Goal: Task Accomplishment & Management: Complete application form

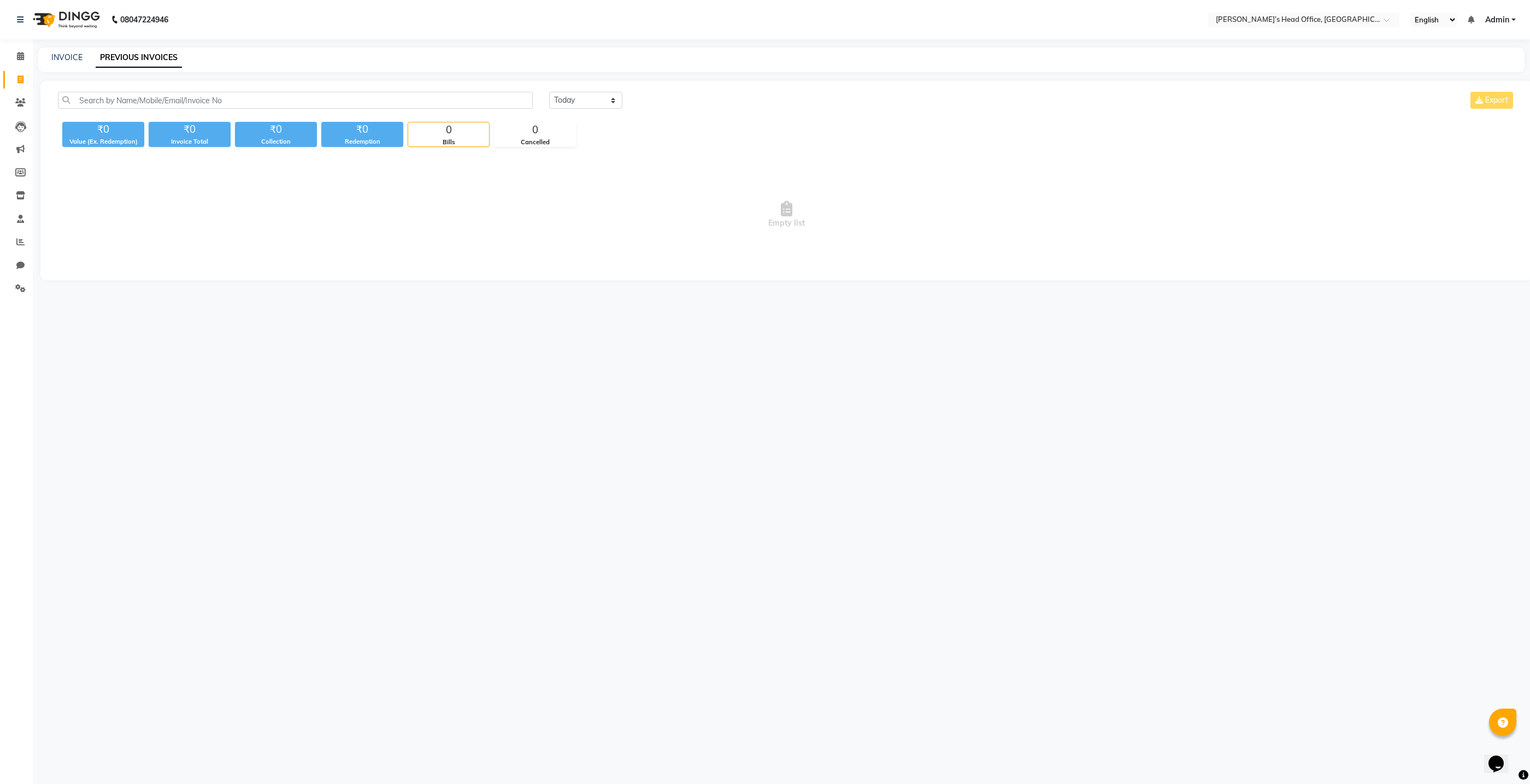
click at [17, 78] on icon at bounding box center [20, 80] width 6 height 8
select select "7682"
select select "service"
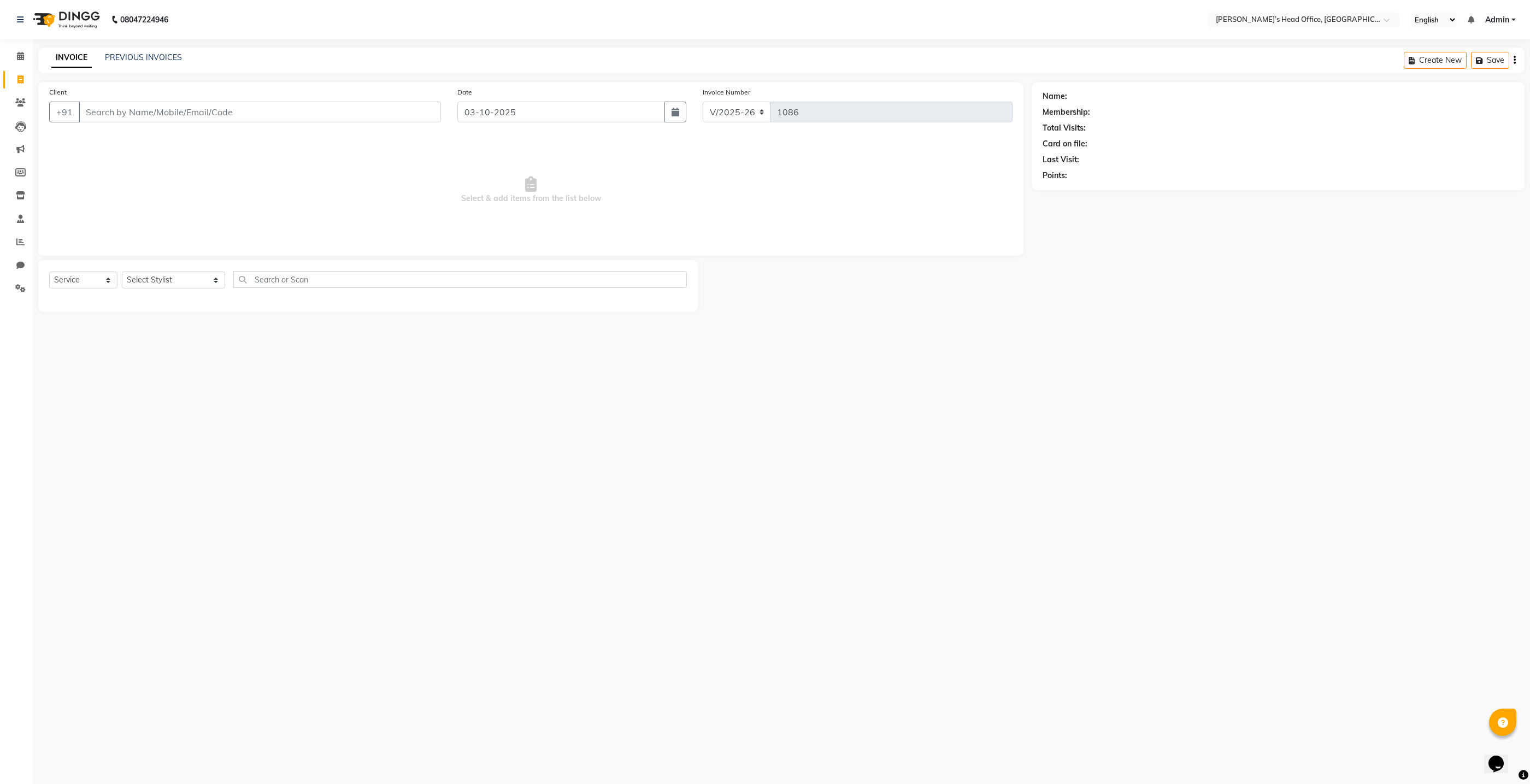
click at [215, 114] on input "Client" at bounding box center [260, 112] width 362 height 21
type input "9819227382"
click at [155, 135] on span "981922738" at bounding box center [141, 137] width 49 height 11
click at [184, 277] on select "Select Stylist ashhwin wagh hemangi yogendra chittoriya Ranjit sharma Rupali Ka…" at bounding box center [173, 280] width 103 height 17
select select "68041"
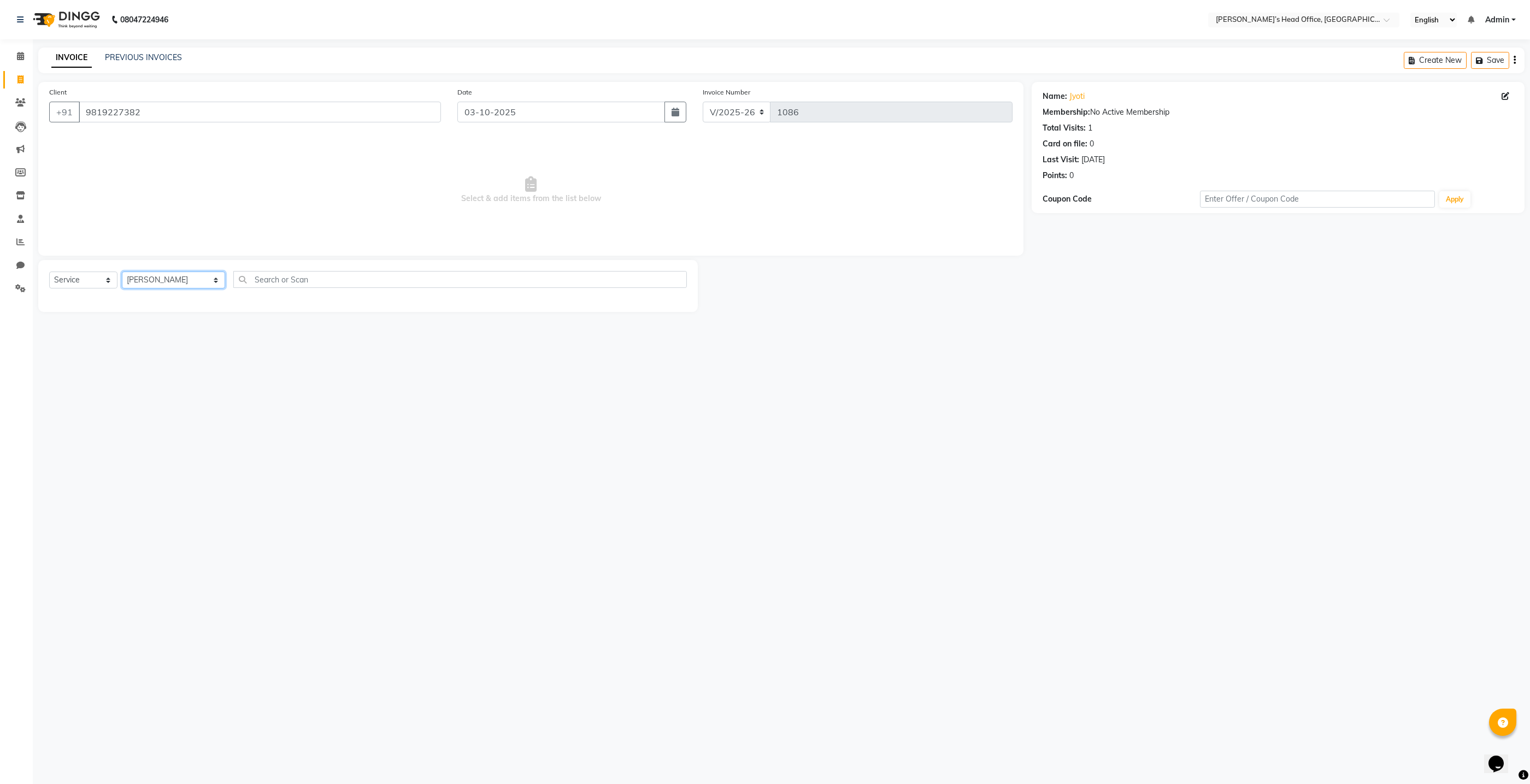
click at [122, 271] on select "Select Stylist ashhwin wagh hemangi yogendra chittoriya Ranjit sharma Rupali Ka…" at bounding box center [173, 280] width 103 height 17
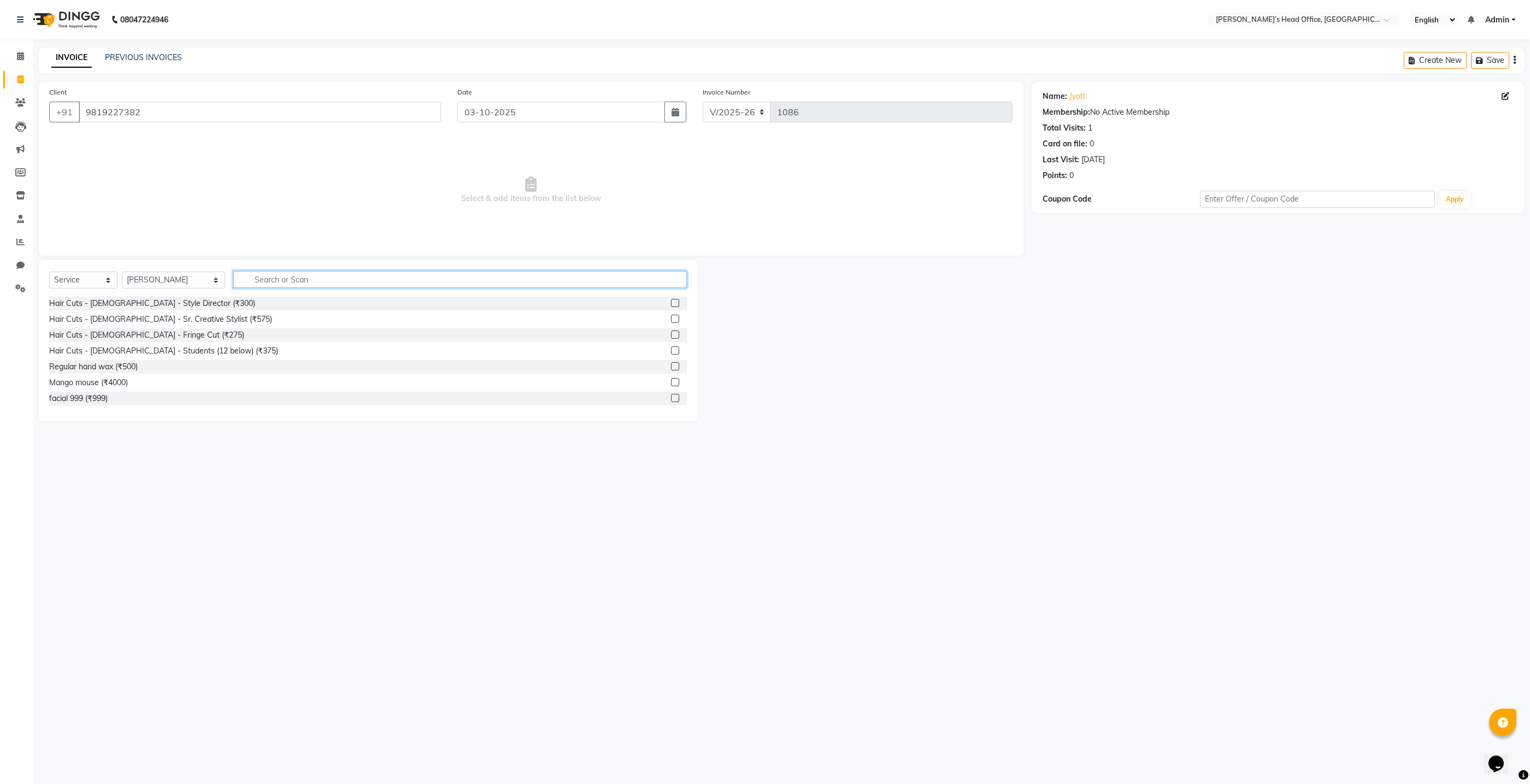
click at [265, 286] on input "text" at bounding box center [460, 279] width 454 height 17
type input "thre"
click at [122, 306] on div "Thread - Eyebrows (₹50)" at bounding box center [93, 303] width 87 height 11
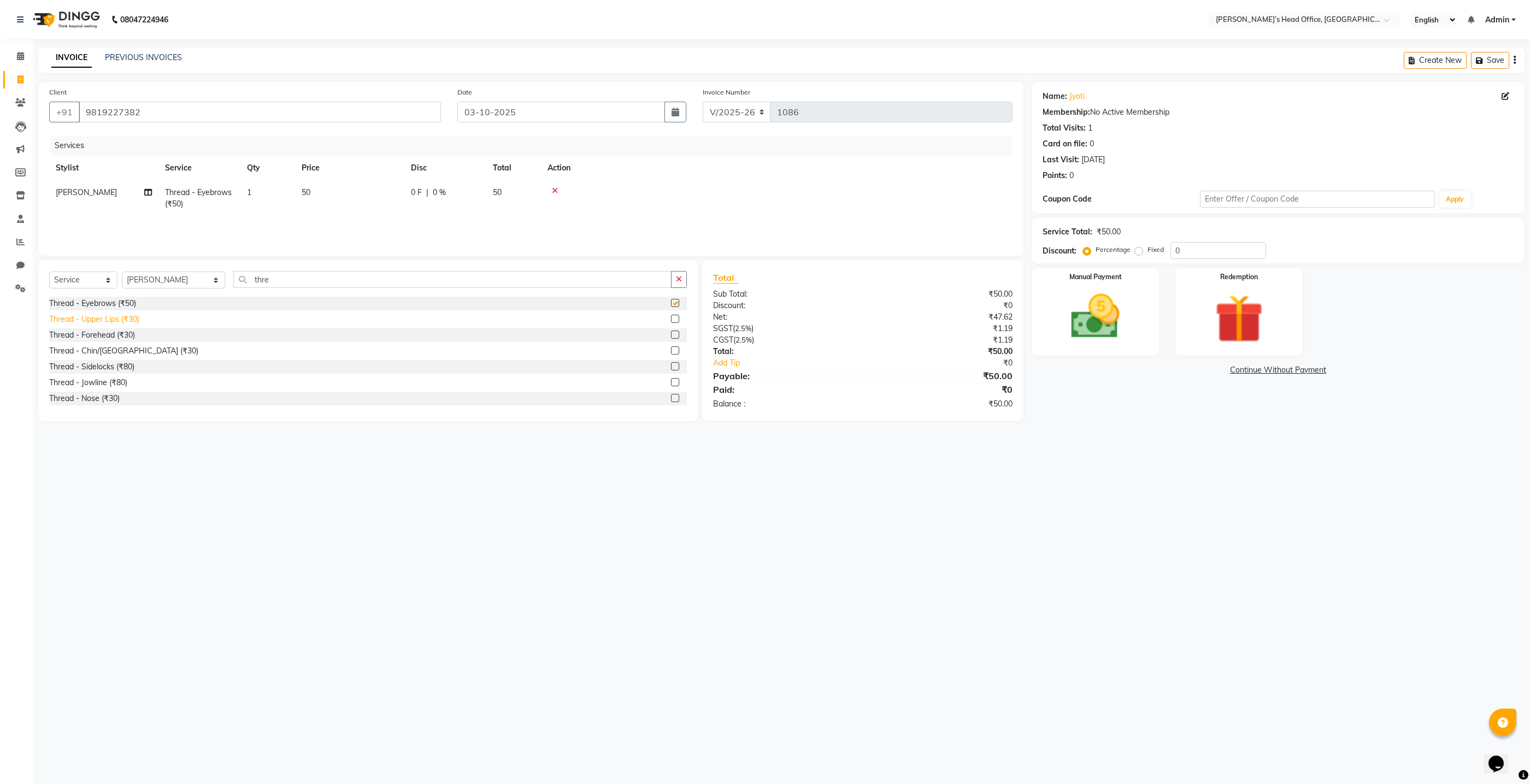
checkbox input "false"
click at [118, 318] on div "Thread - Upper Lips (₹30)" at bounding box center [94, 319] width 90 height 11
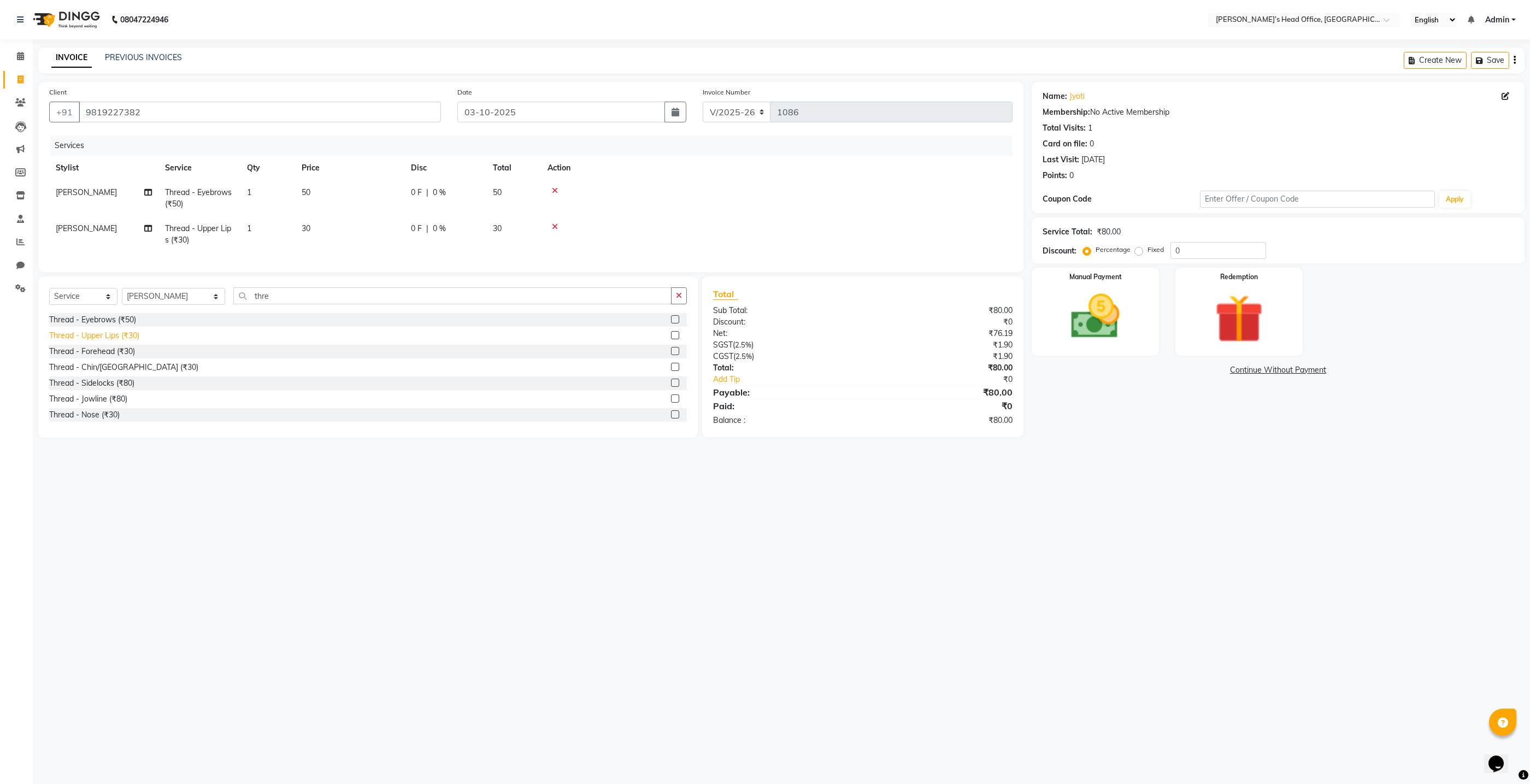
click at [111, 335] on div "Thread - Upper Lips (₹30)" at bounding box center [94, 336] width 90 height 11
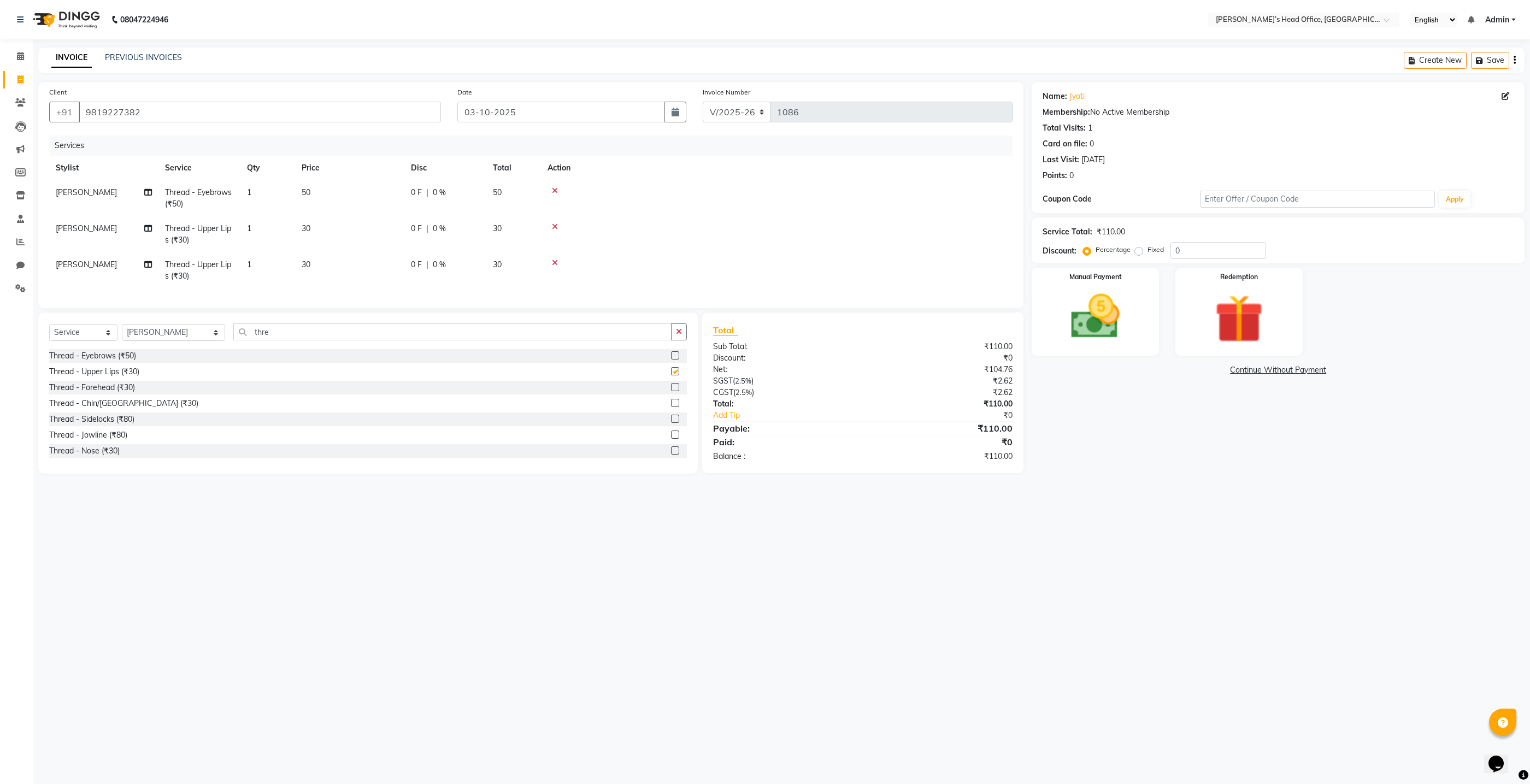
checkbox input "false"
click at [313, 263] on td "30" at bounding box center [350, 270] width 109 height 36
select select "68041"
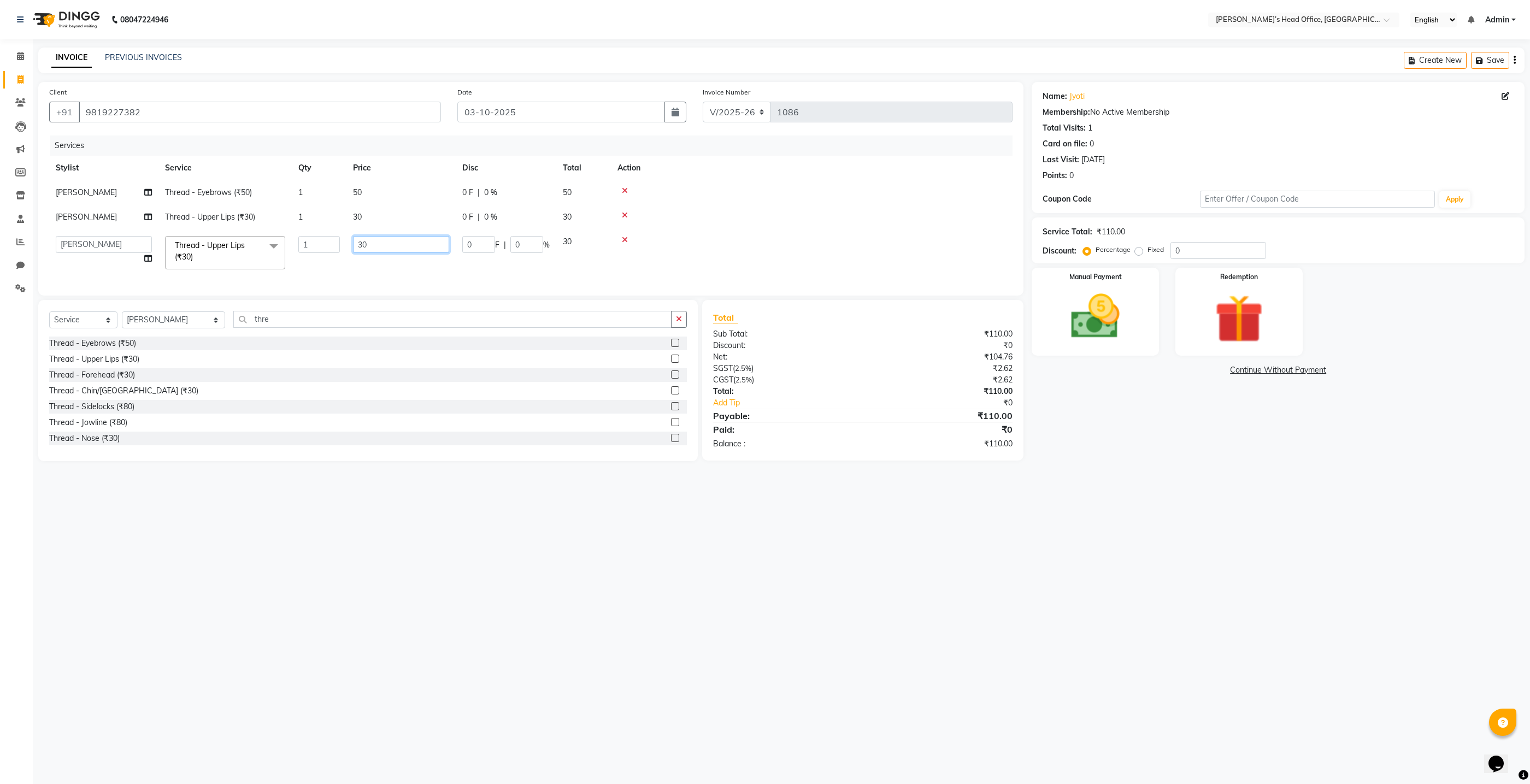
click at [375, 249] on input "30" at bounding box center [401, 244] width 96 height 17
type input "3"
type input "40"
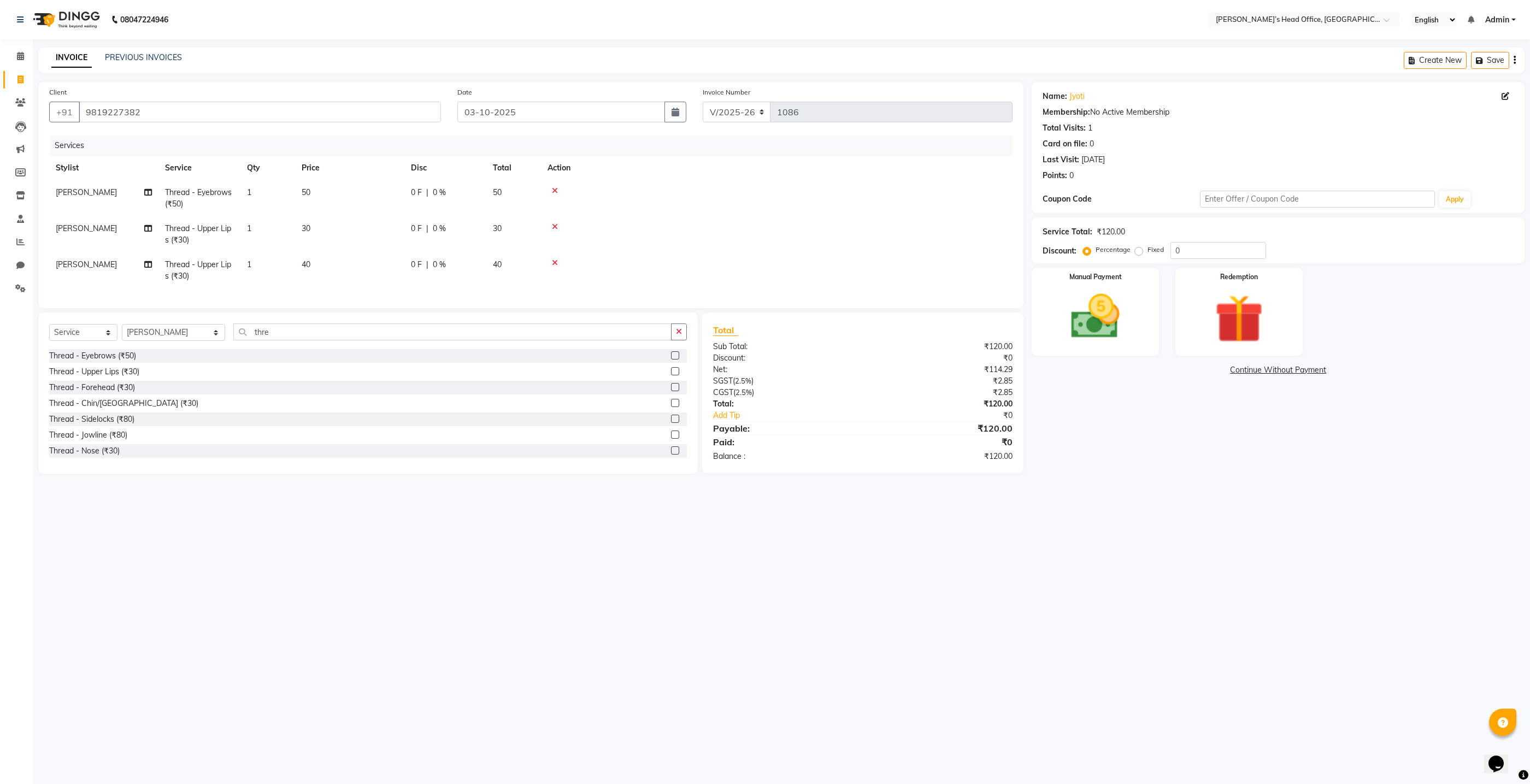
click at [374, 271] on td "40" at bounding box center [350, 270] width 109 height 36
select select "68041"
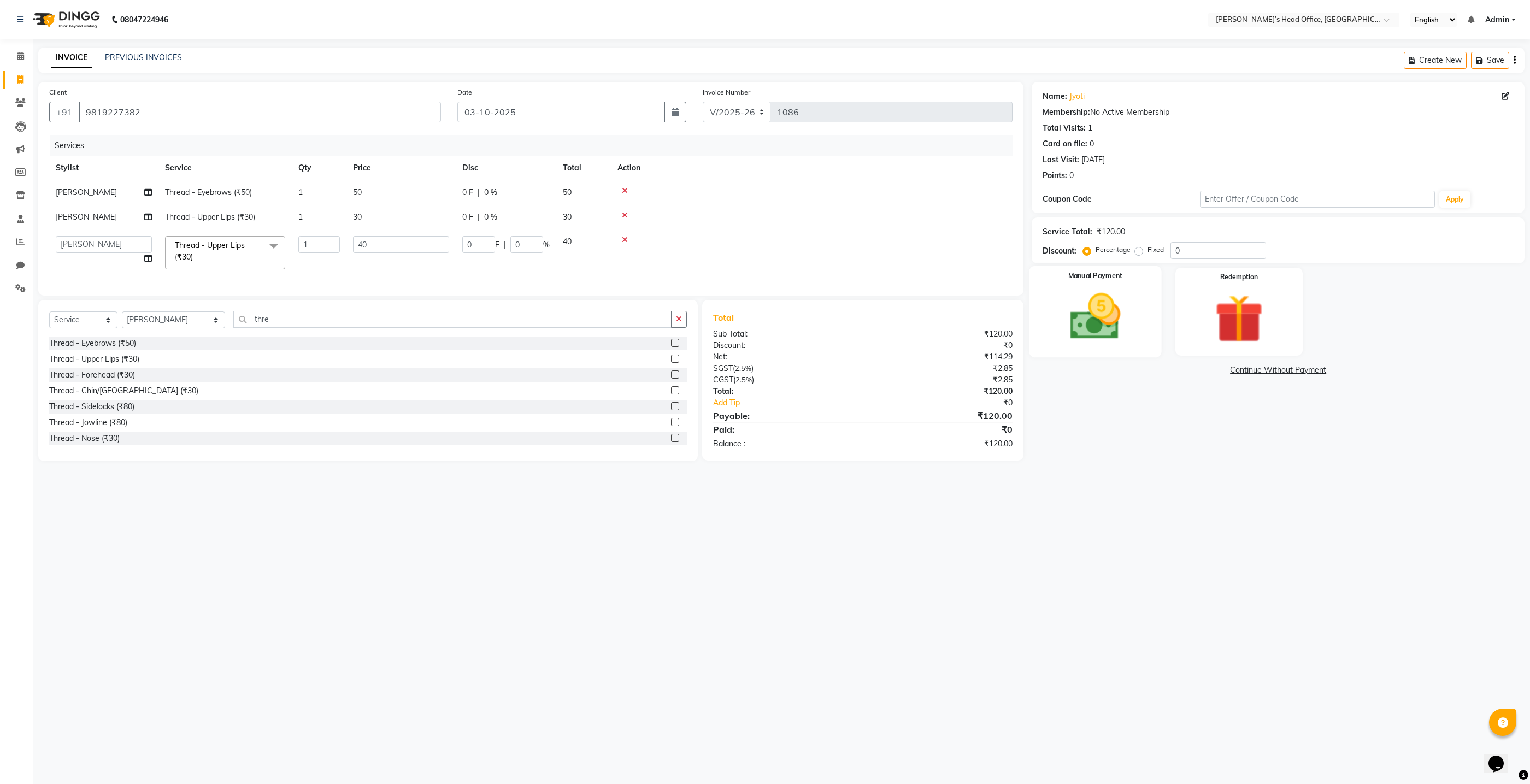
click at [1137, 308] on div "Manual Payment" at bounding box center [1095, 312] width 132 height 91
click at [1246, 368] on span "GPay" at bounding box center [1247, 371] width 23 height 12
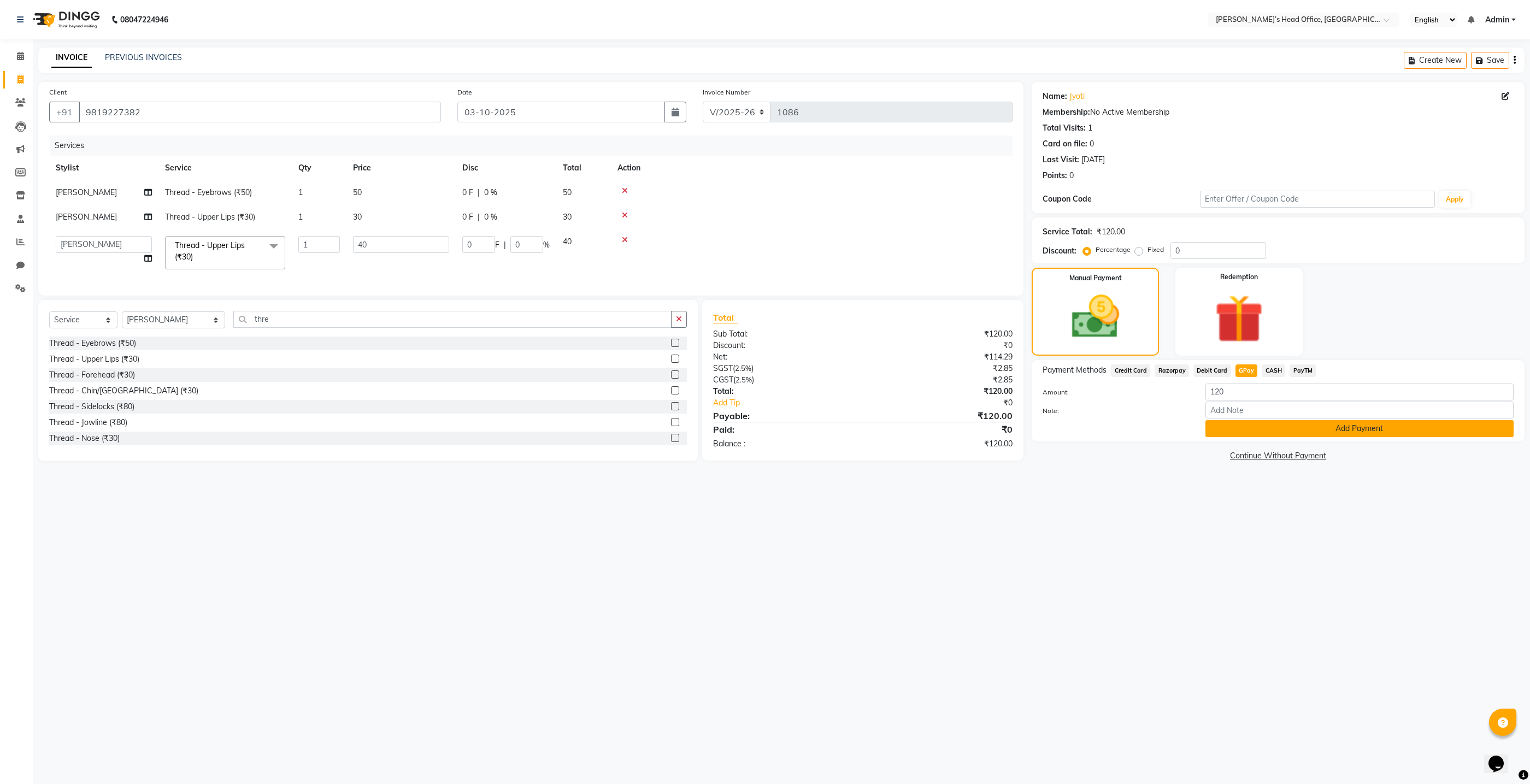
click at [1242, 428] on button "Add Payment" at bounding box center [1360, 428] width 308 height 17
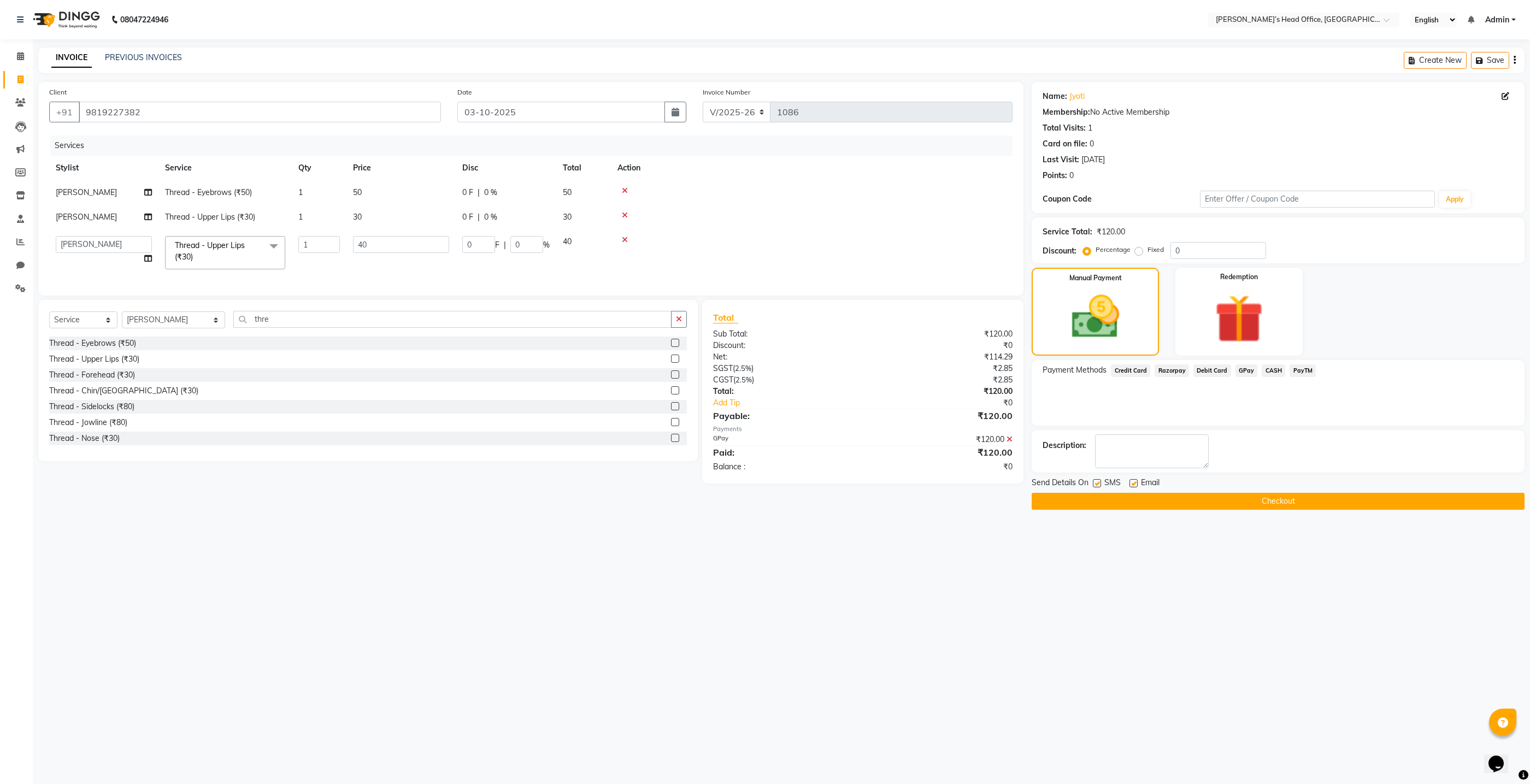
click at [1207, 501] on button "Checkout" at bounding box center [1278, 501] width 493 height 17
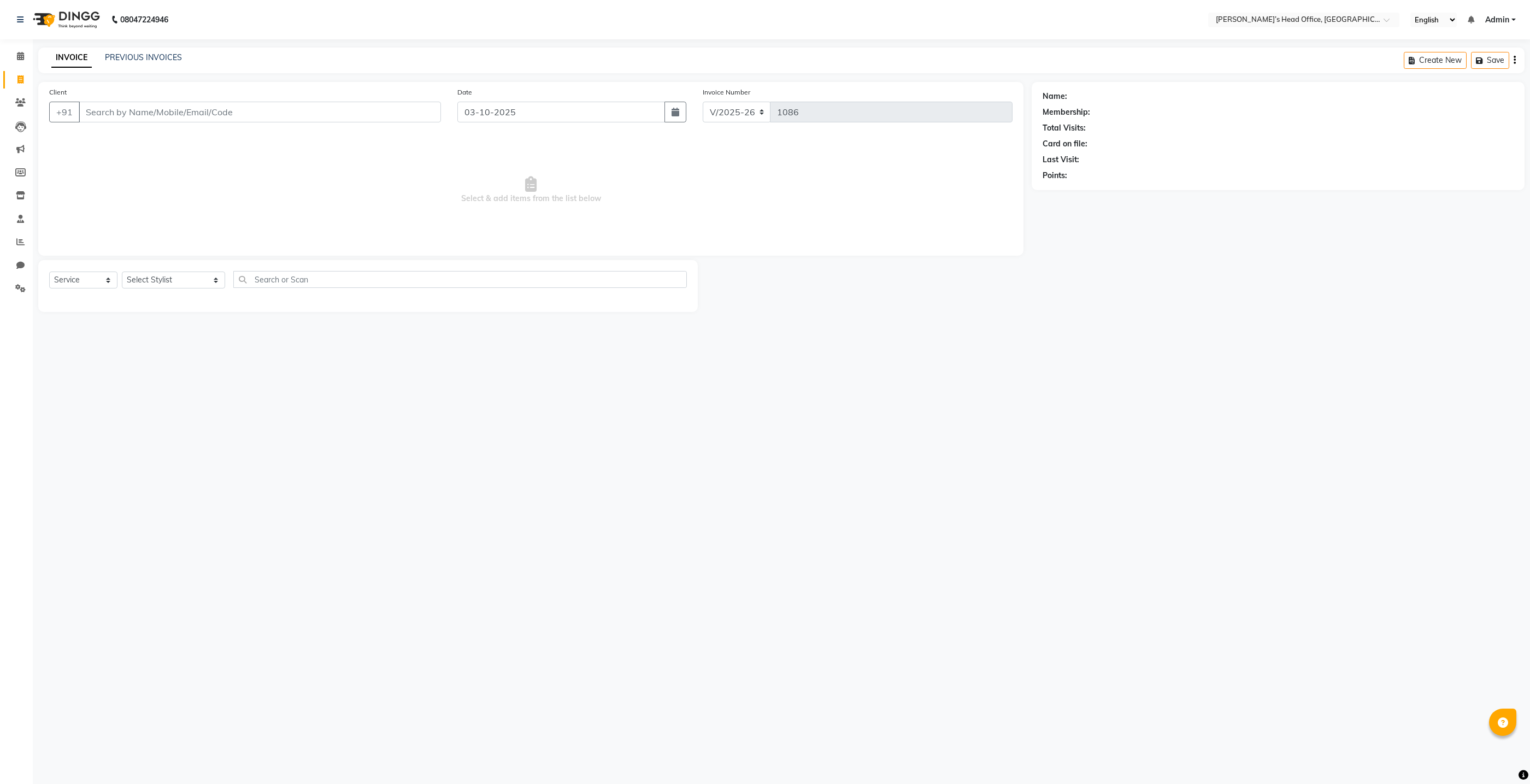
select select "7682"
select select "service"
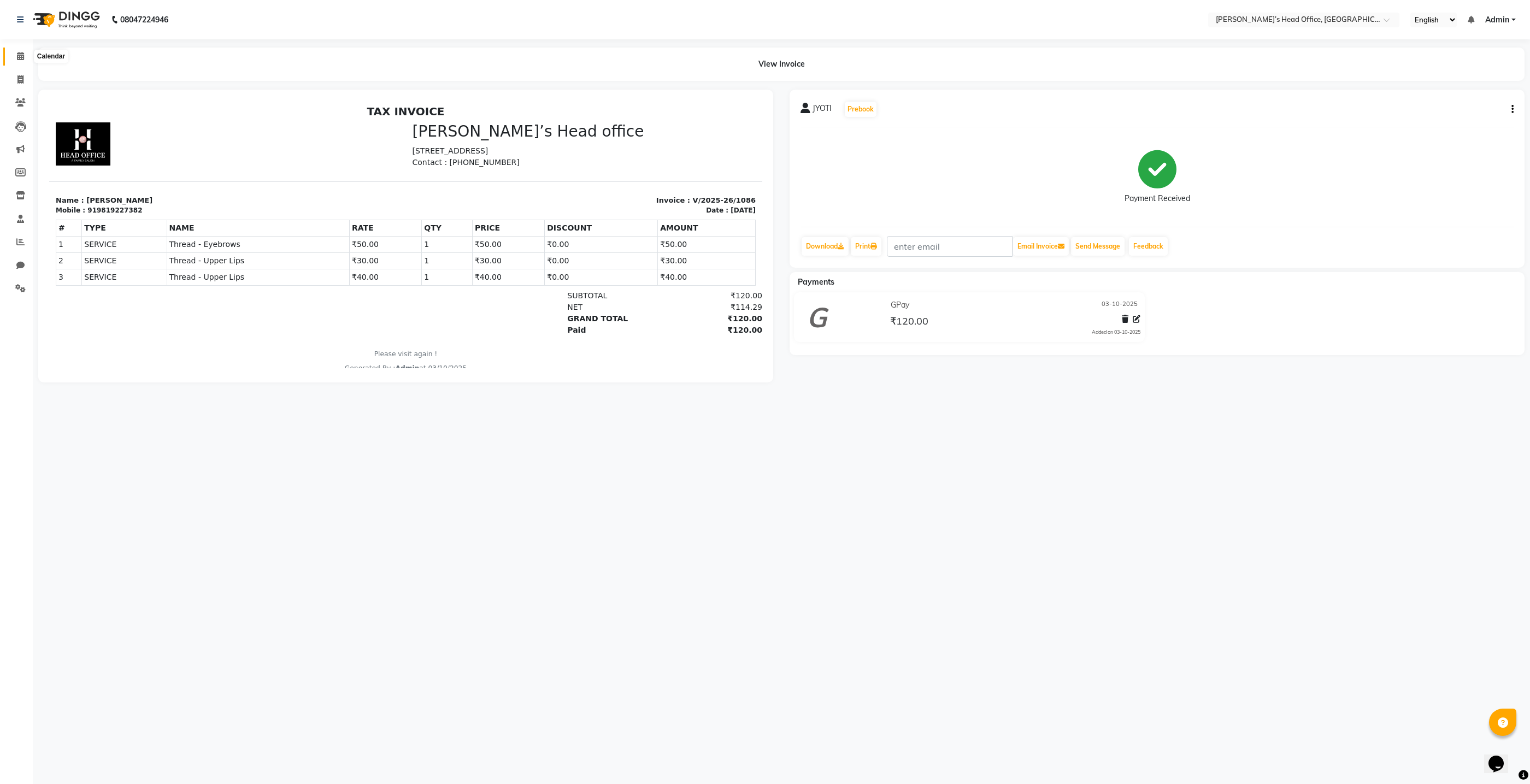
click at [21, 61] on span at bounding box center [20, 56] width 19 height 12
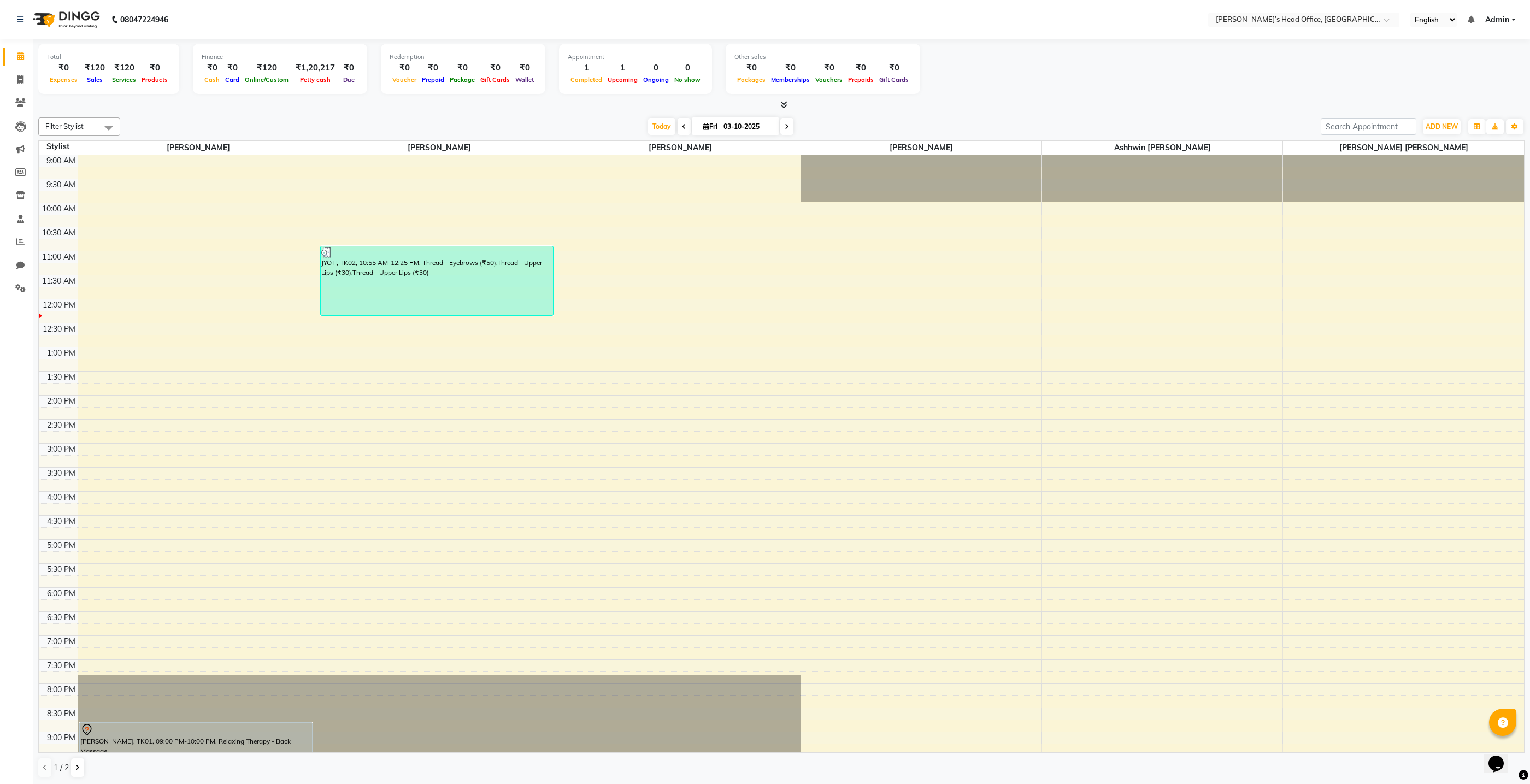
scroll to position [1, 0]
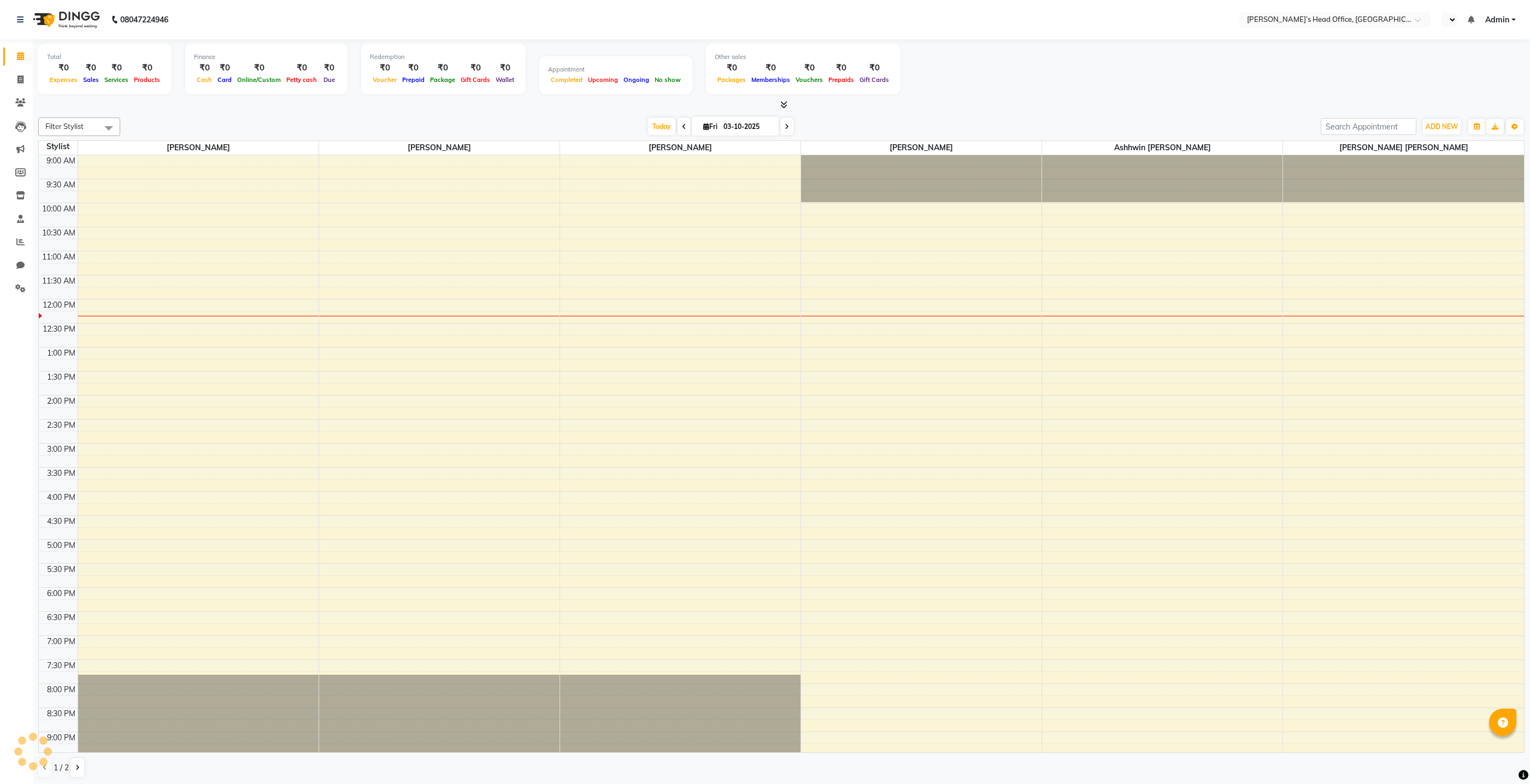
select select "en"
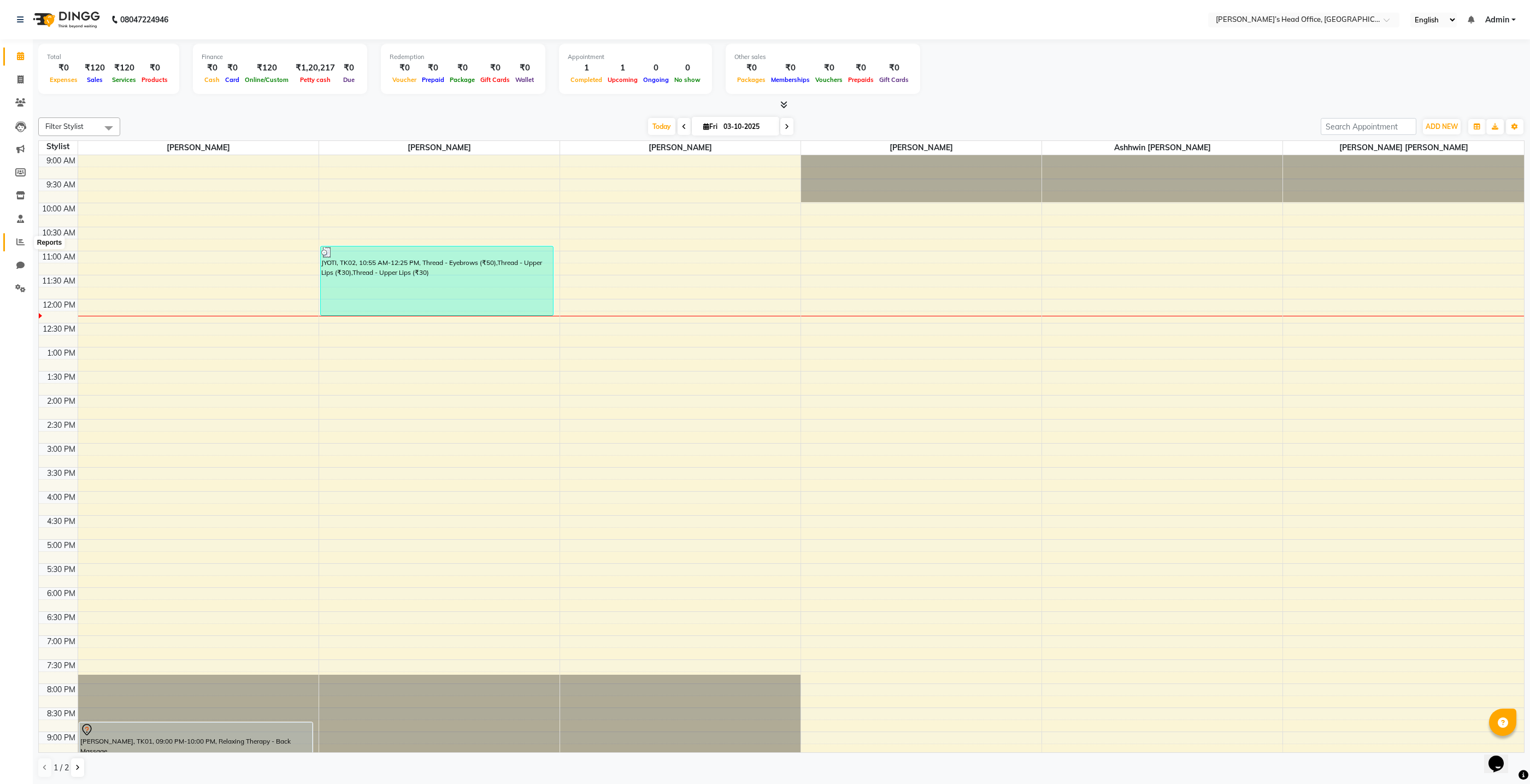
click at [17, 245] on icon at bounding box center [21, 242] width 8 height 8
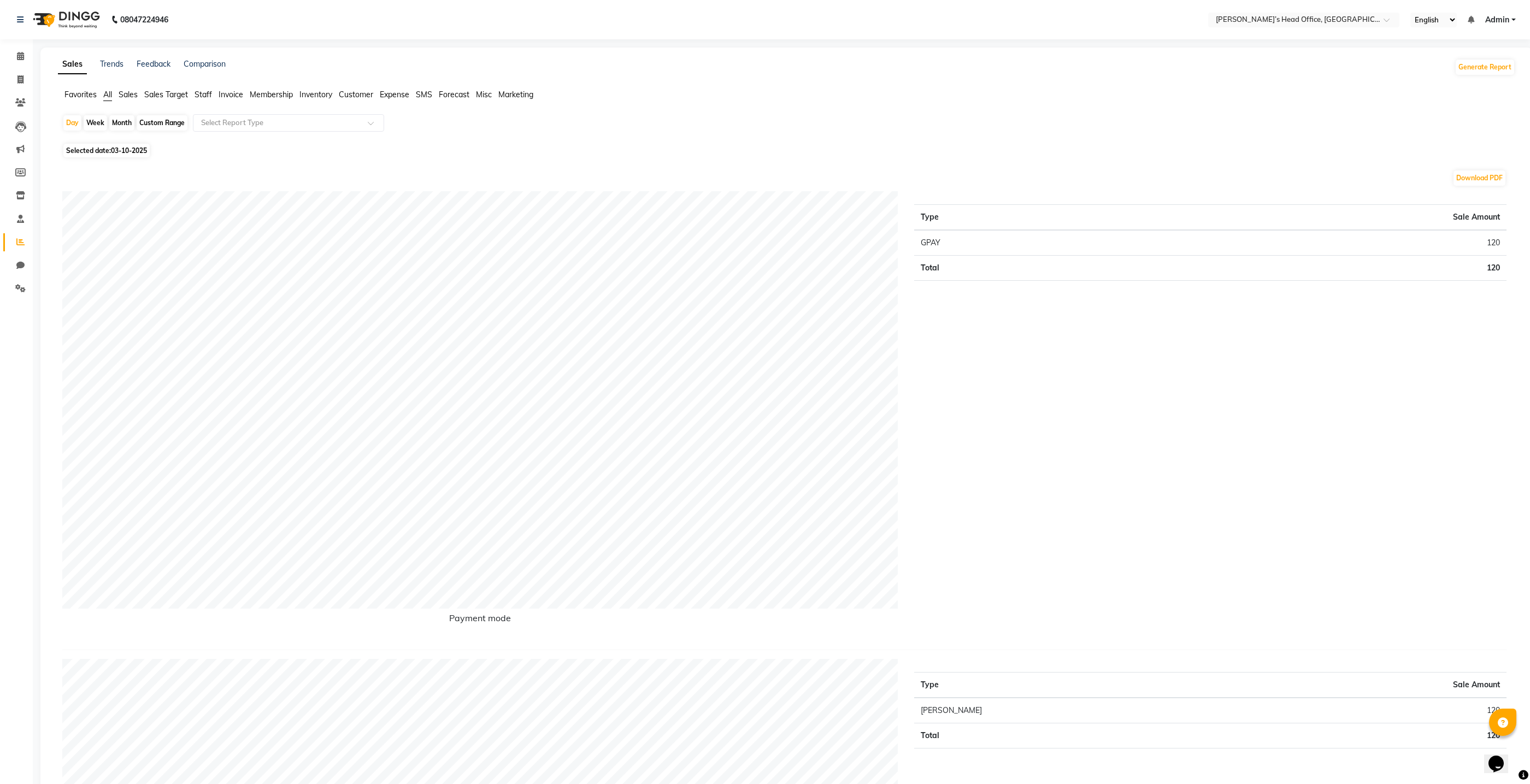
scroll to position [1, 0]
click at [204, 96] on span "Staff" at bounding box center [203, 93] width 17 height 10
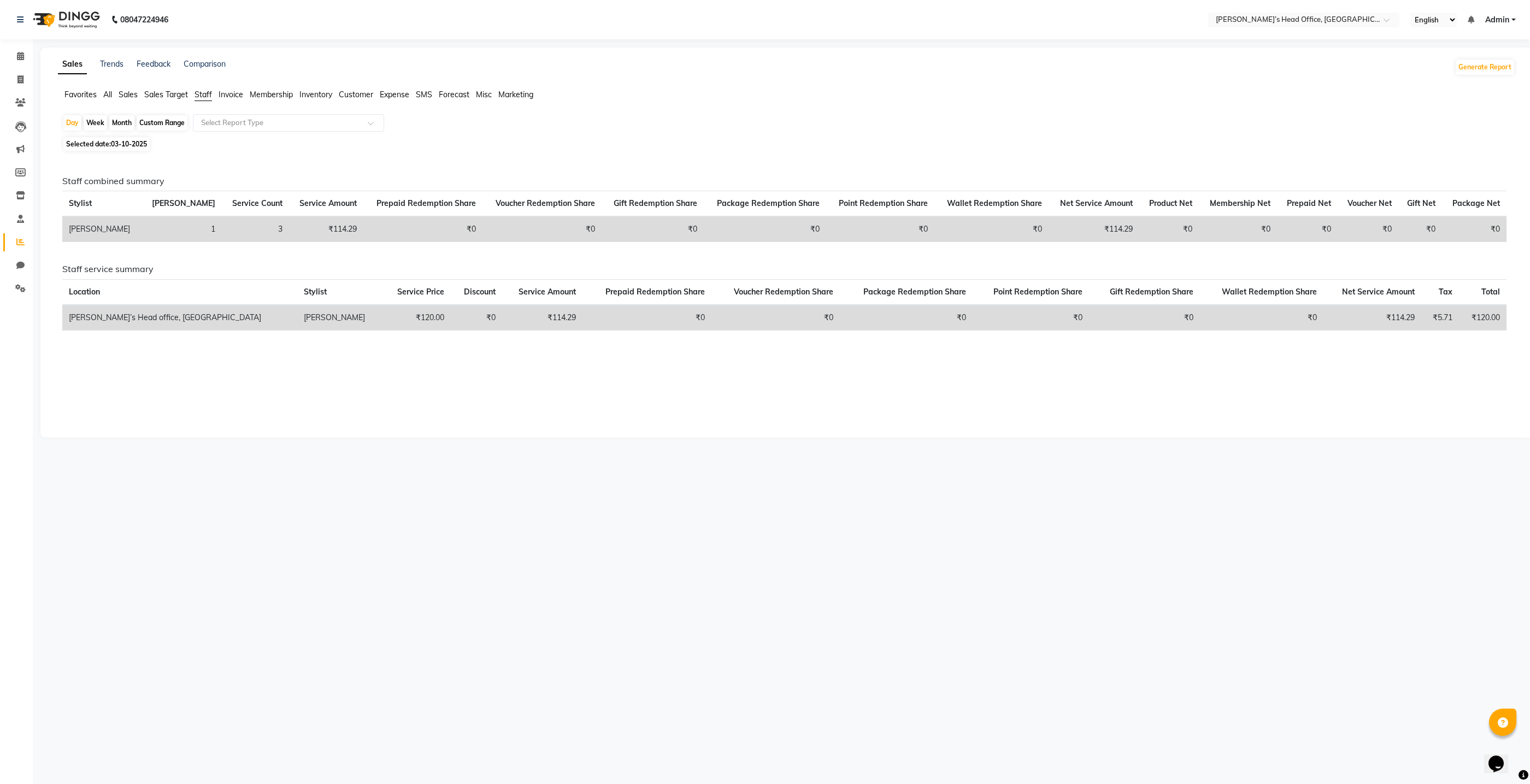
drag, startPoint x: 78, startPoint y: 15, endPoint x: 74, endPoint y: 4, distance: 11.7
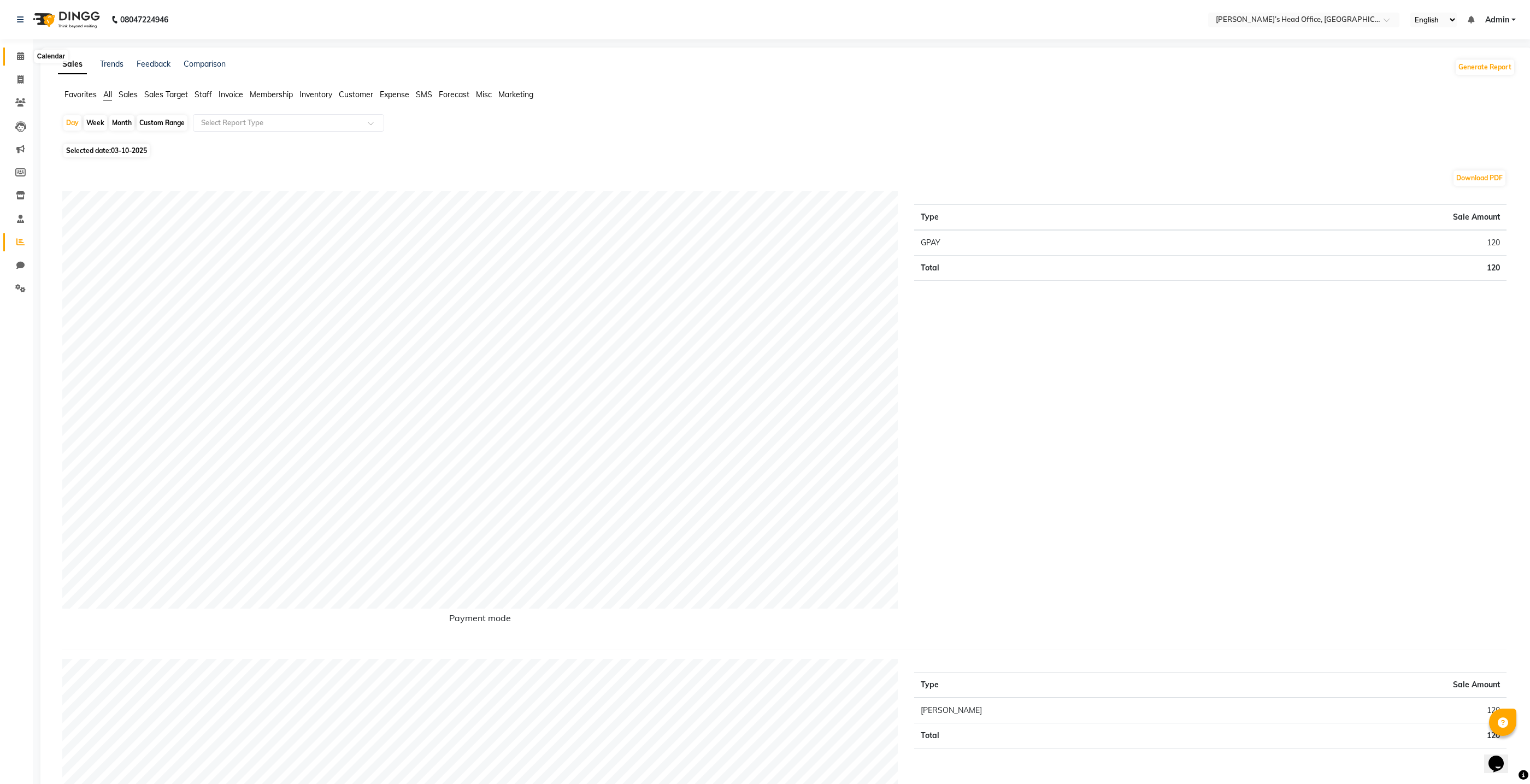
click at [23, 54] on icon at bounding box center [21, 56] width 7 height 8
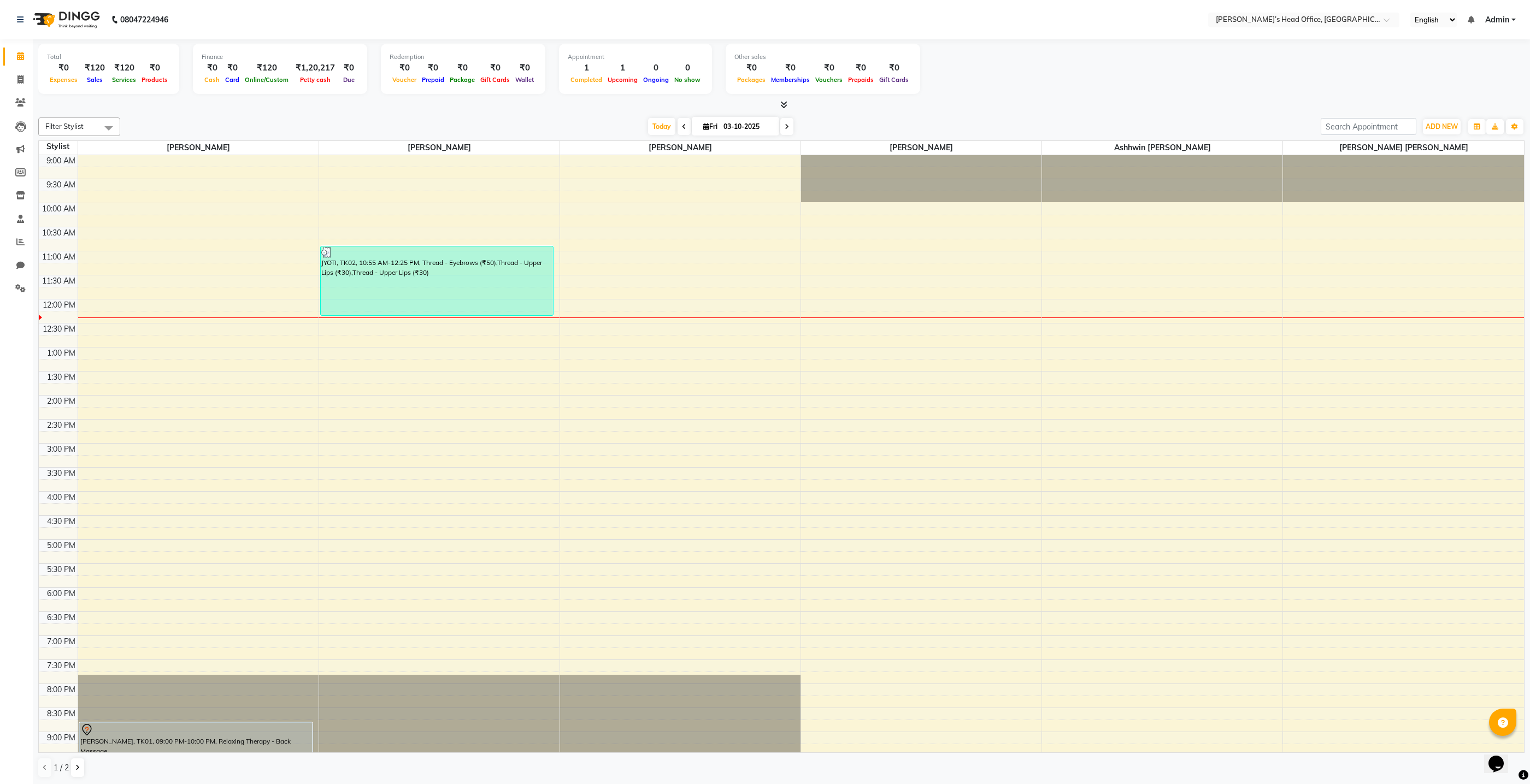
scroll to position [1, 0]
click at [1444, 127] on span "ADD NEW" at bounding box center [1442, 126] width 32 height 8
click at [1408, 165] on link "Add Invoice" at bounding box center [1417, 161] width 86 height 14
select select "service"
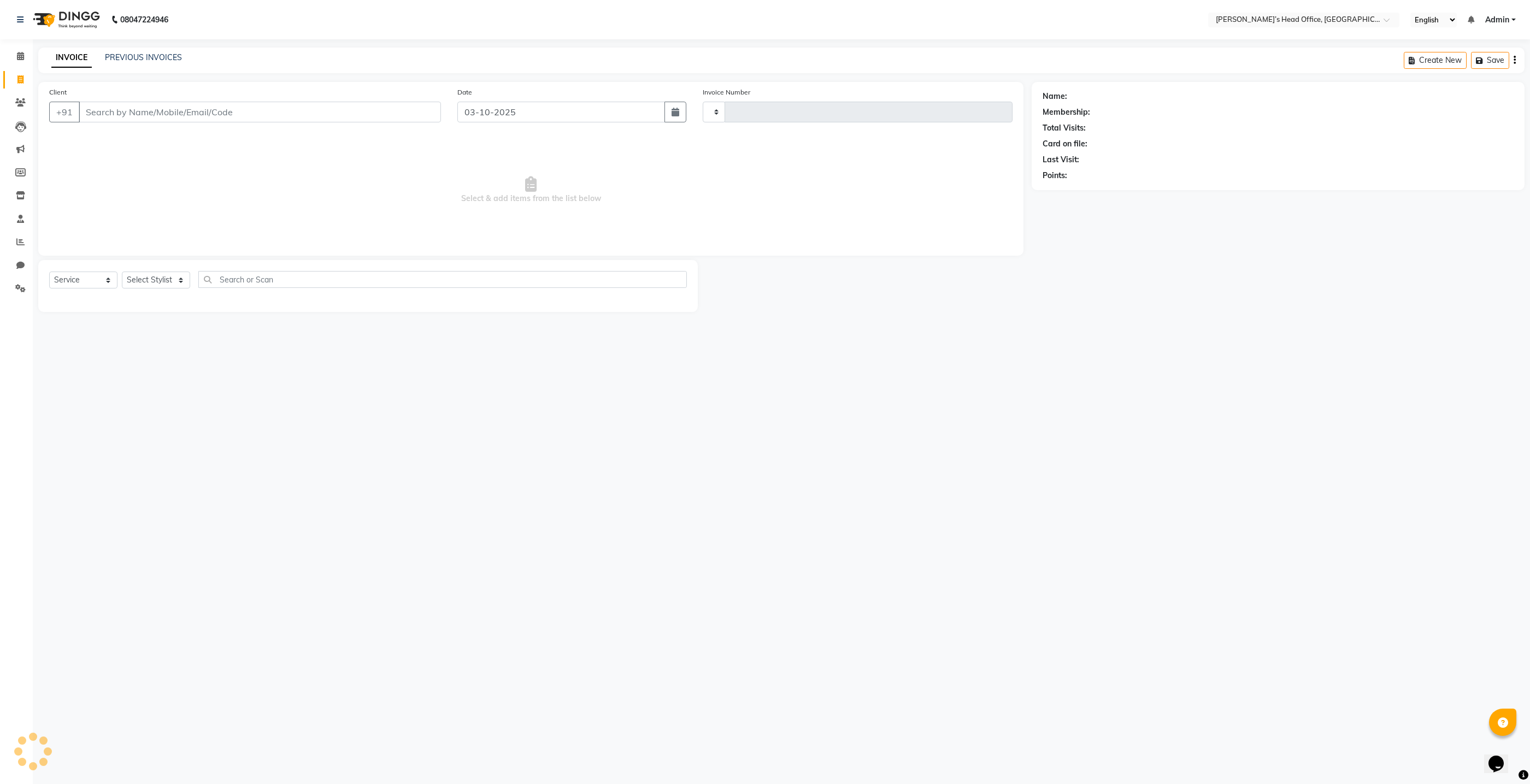
type input "1087"
select select "7682"
click at [360, 112] on input "Client" at bounding box center [260, 112] width 362 height 21
type input "7038936232"
click at [418, 115] on span "Add Client" at bounding box center [413, 112] width 43 height 11
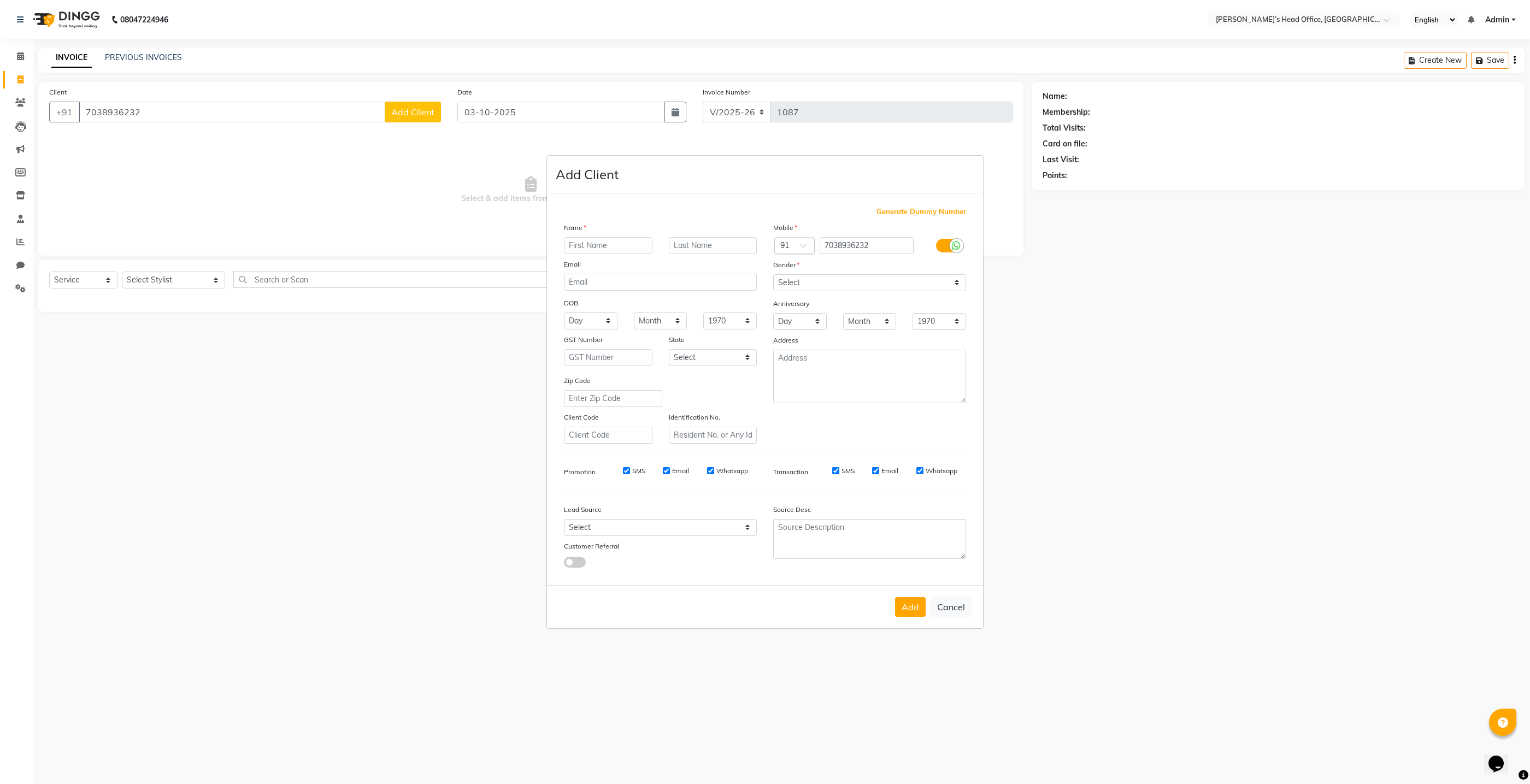
click at [621, 248] on input "text" at bounding box center [608, 245] width 88 height 17
type input "kunal"
click at [846, 286] on select "Select Male Female Other Prefer Not To Say" at bounding box center [870, 283] width 193 height 17
select select "male"
click at [773, 274] on select "Select Male Female Other Prefer Not To Say" at bounding box center [870, 283] width 193 height 17
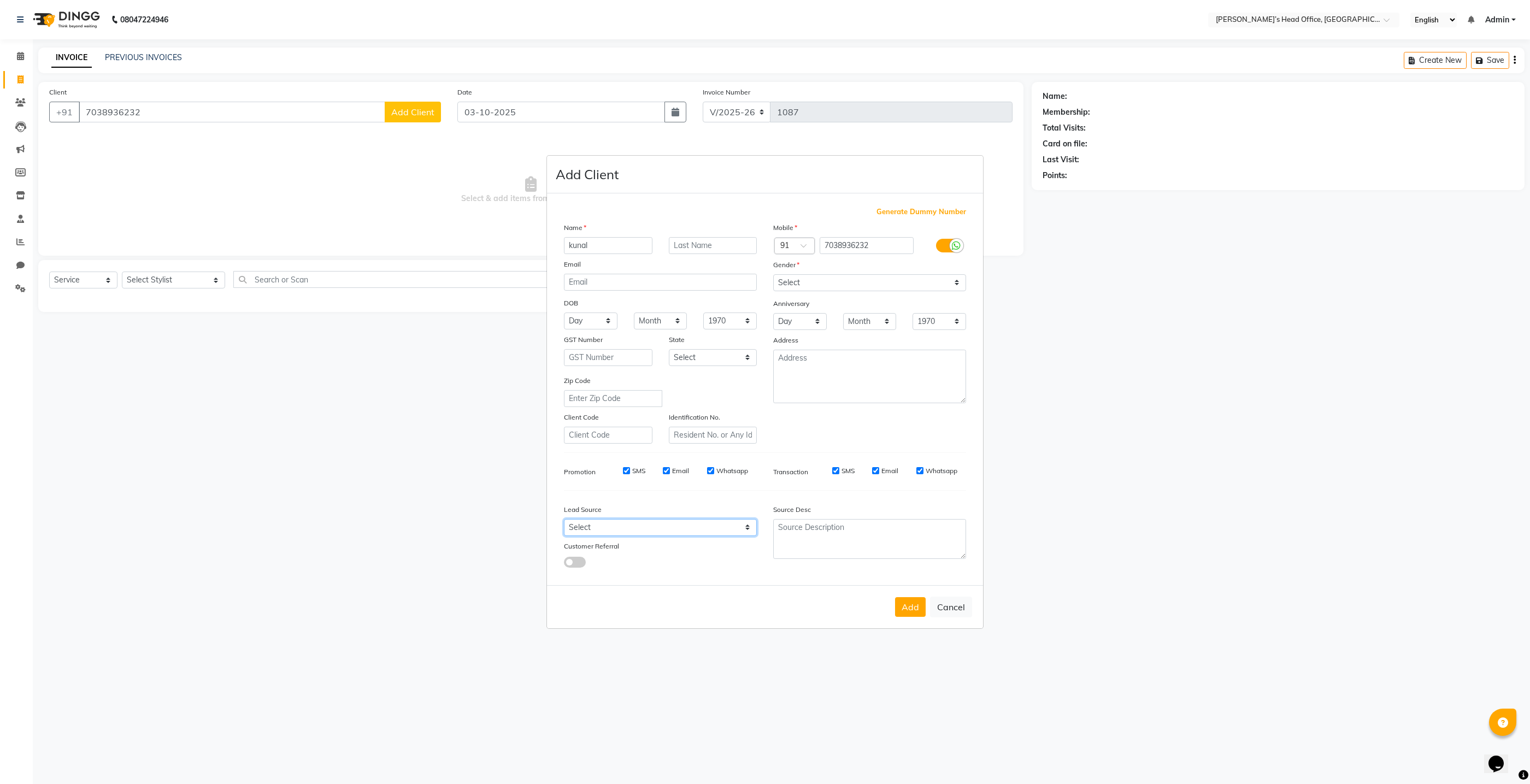
click at [605, 533] on select "Select Walk-in Referral Internet Friend Word of Mouth Advertisement Facebook Ju…" at bounding box center [660, 527] width 193 height 17
select select "51859"
click at [564, 520] on select "Select Walk-in Referral Internet Friend Word of Mouth Advertisement Facebook Ju…" at bounding box center [660, 527] width 193 height 17
click at [135, 277] on ngb-modal-window "Add Client Generate Dummy Number Name kunal Email DOB Day 01 02 03 04 05 06 07 …" at bounding box center [765, 392] width 1530 height 784
click at [172, 280] on ngb-modal-window "Add Client Generate Dummy Number Name kunal Email DOB Day 01 02 03 04 05 06 07 …" at bounding box center [765, 392] width 1530 height 784
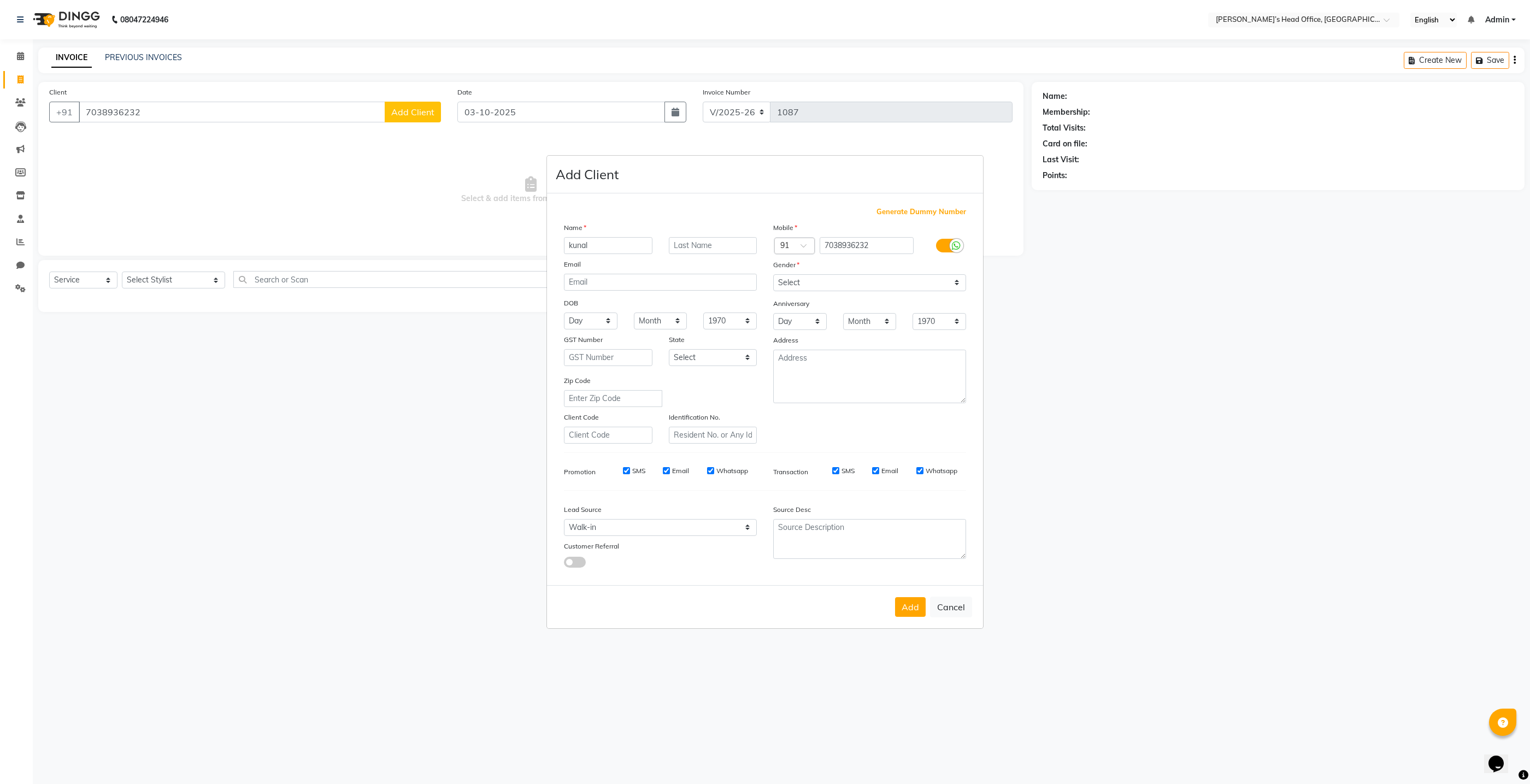
click at [203, 282] on ngb-modal-window "Add Client Generate Dummy Number Name kunal Email DOB Day 01 02 03 04 05 06 07 …" at bounding box center [765, 392] width 1530 height 784
drag, startPoint x: 203, startPoint y: 282, endPoint x: 277, endPoint y: 318, distance: 82.3
click at [211, 286] on ngb-modal-window "Add Client Generate Dummy Number Name kunal Email DOB Day 01 02 03 04 05 06 07 …" at bounding box center [765, 392] width 1530 height 784
click at [911, 608] on button "Add" at bounding box center [911, 607] width 31 height 20
select select
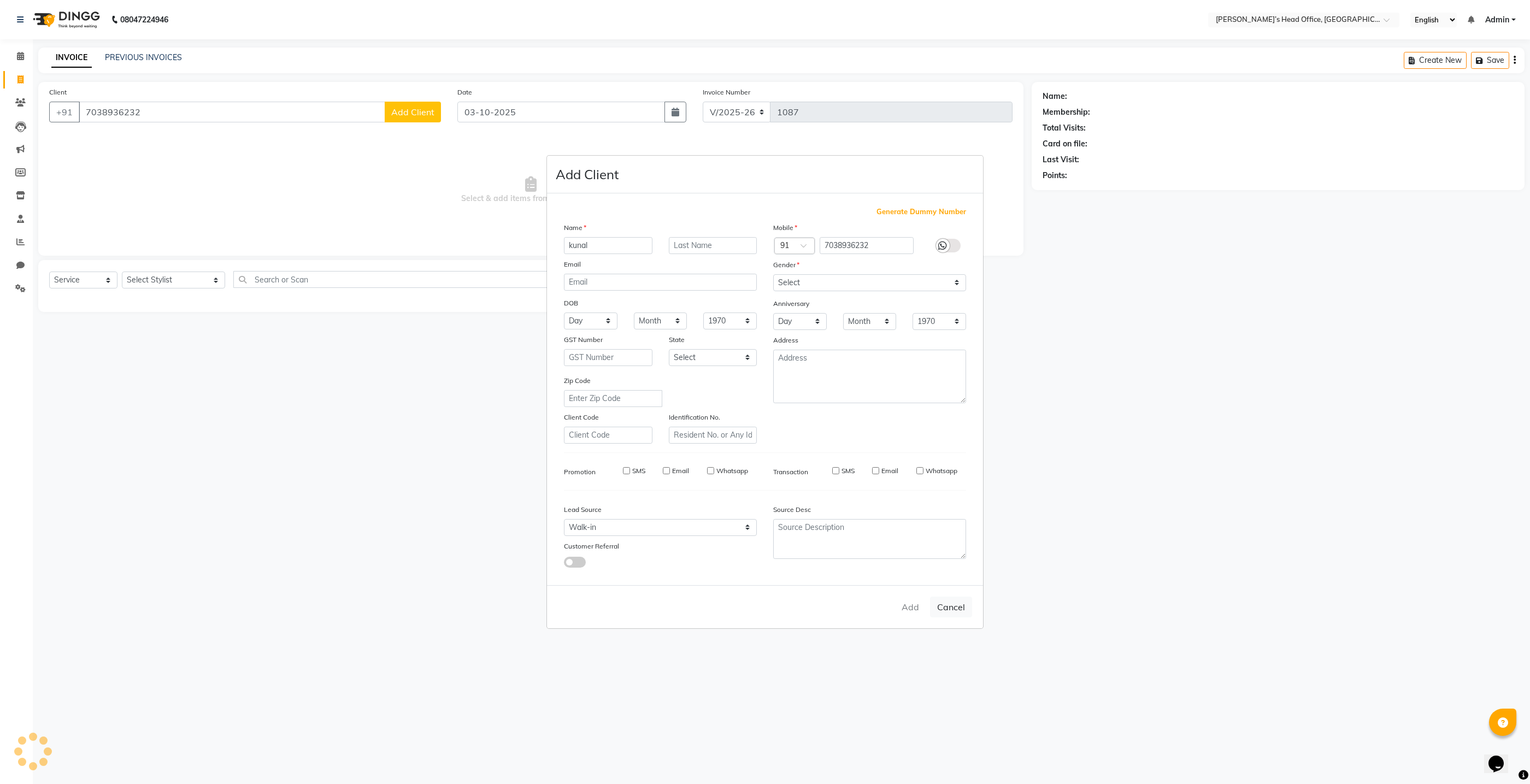
select select
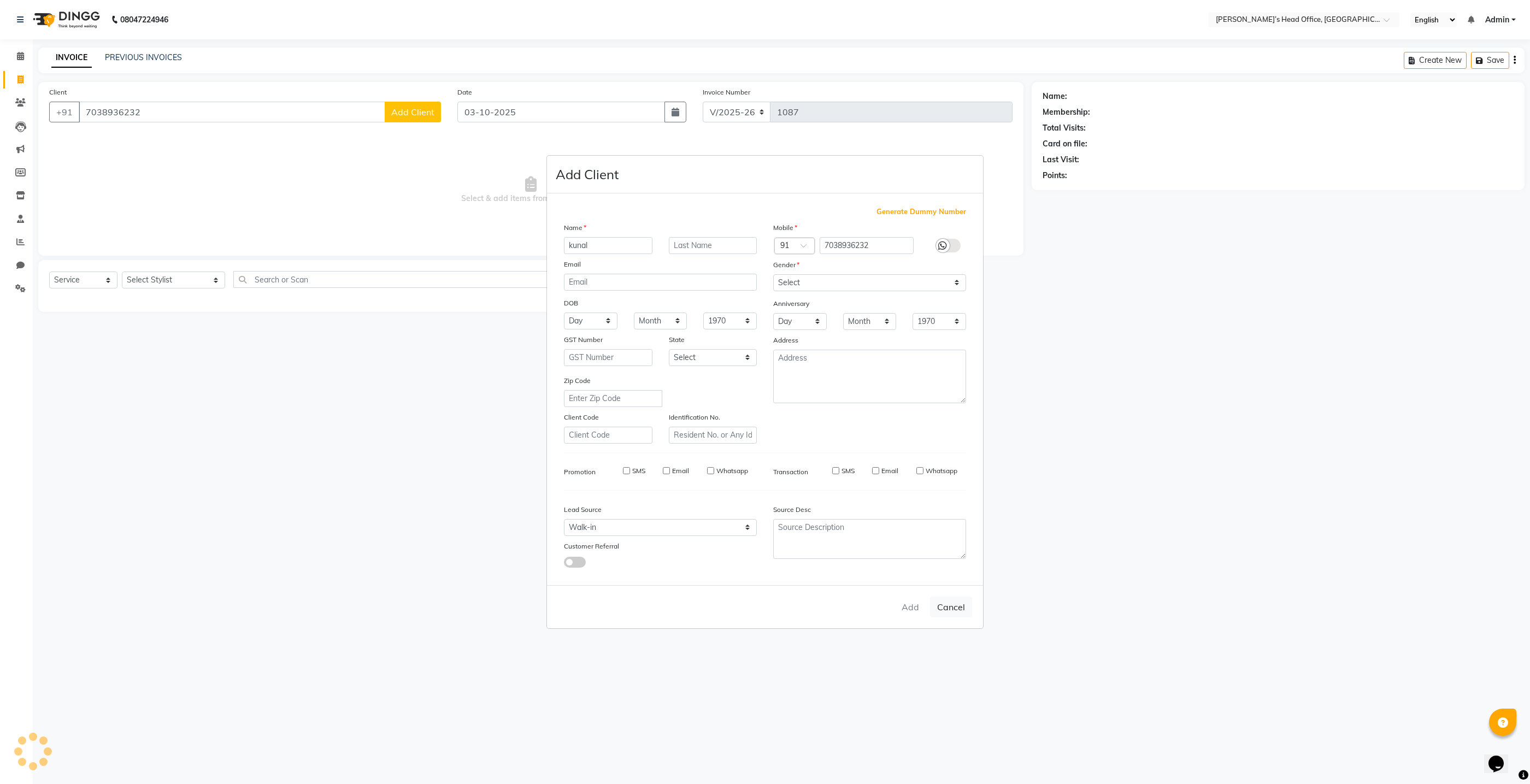
select select
checkbox input "false"
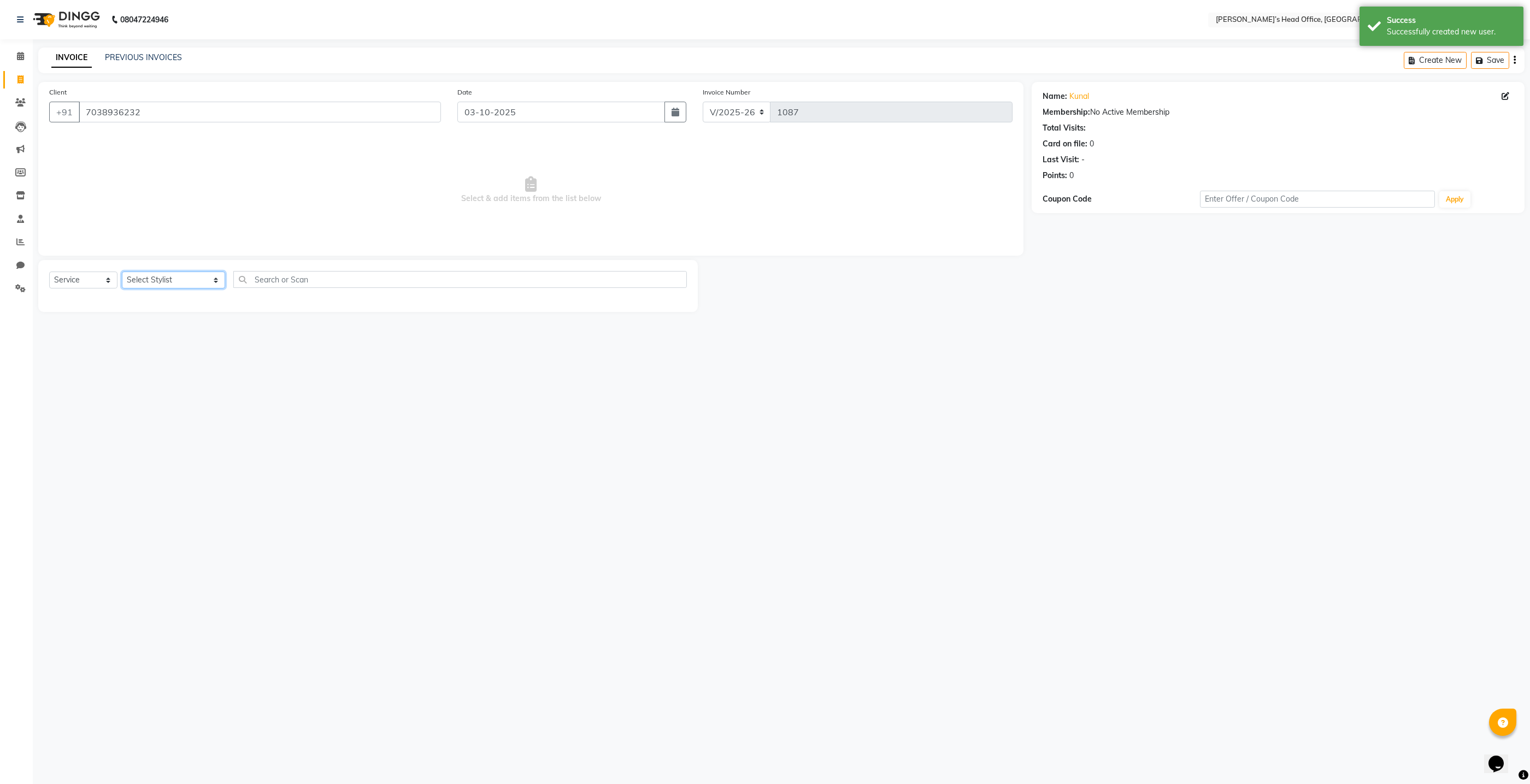
click at [201, 282] on select "Select Stylist ashhwin wagh hemangi yogendra chittoriya Ranjit sharma Rupali Ka…" at bounding box center [173, 280] width 103 height 17
select select "68762"
click at [122, 271] on select "Select Stylist ashhwin wagh hemangi yogendra chittoriya Ranjit sharma Rupali Ka…" at bounding box center [173, 280] width 103 height 17
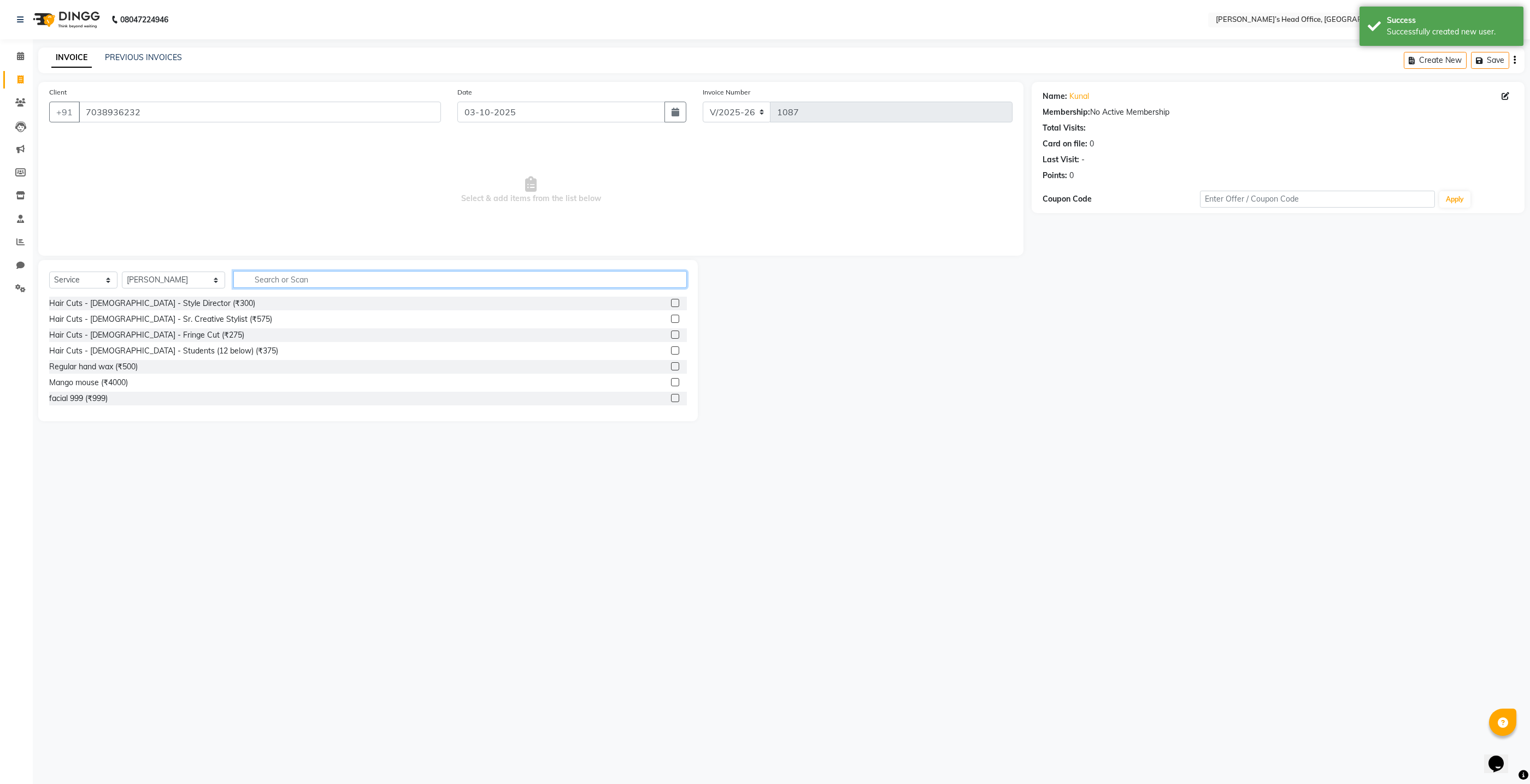
click at [276, 280] on input "text" at bounding box center [460, 279] width 454 height 17
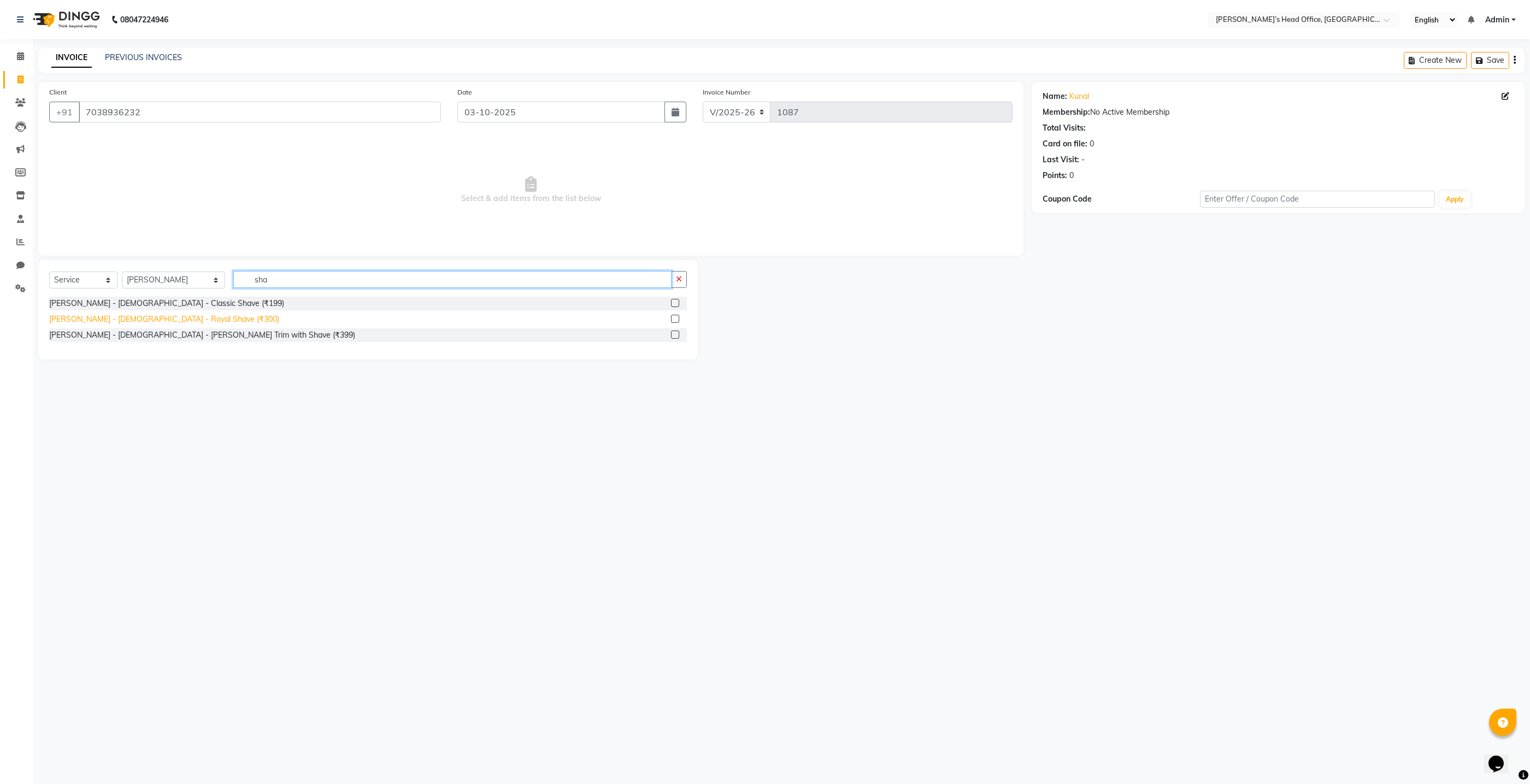
type input "sha"
click at [168, 315] on div "Beard - Male - Royal Shave (₹300)" at bounding box center [164, 319] width 230 height 11
checkbox input "false"
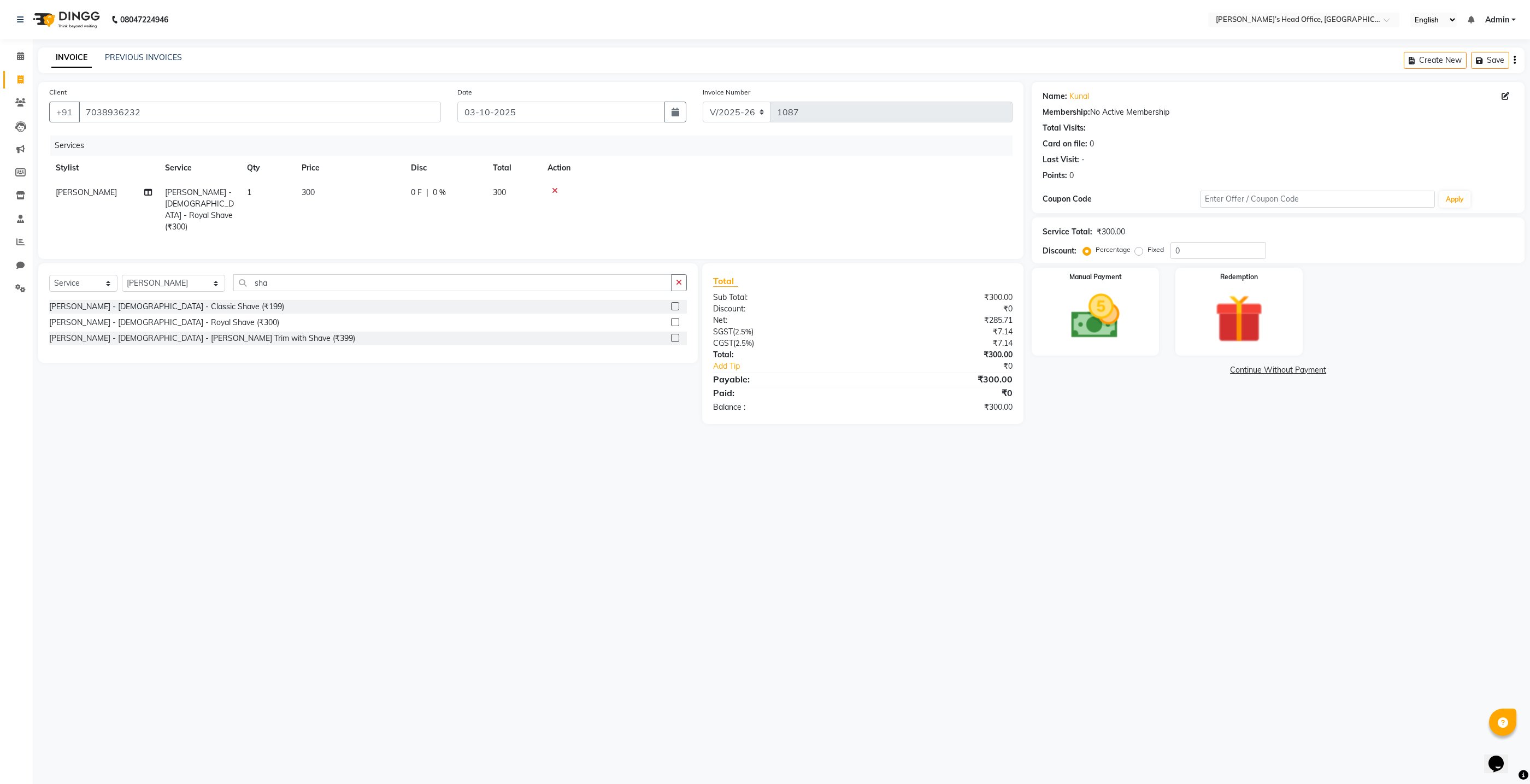
click at [435, 188] on span "0 %" at bounding box center [440, 192] width 13 height 11
select select "68762"
click at [536, 201] on input "0" at bounding box center [526, 195] width 33 height 17
type input "50"
click at [550, 224] on div "Services Stylist Service Qty Price Disc Total Action Ranjit sharma Beard - Male…" at bounding box center [531, 192] width 963 height 113
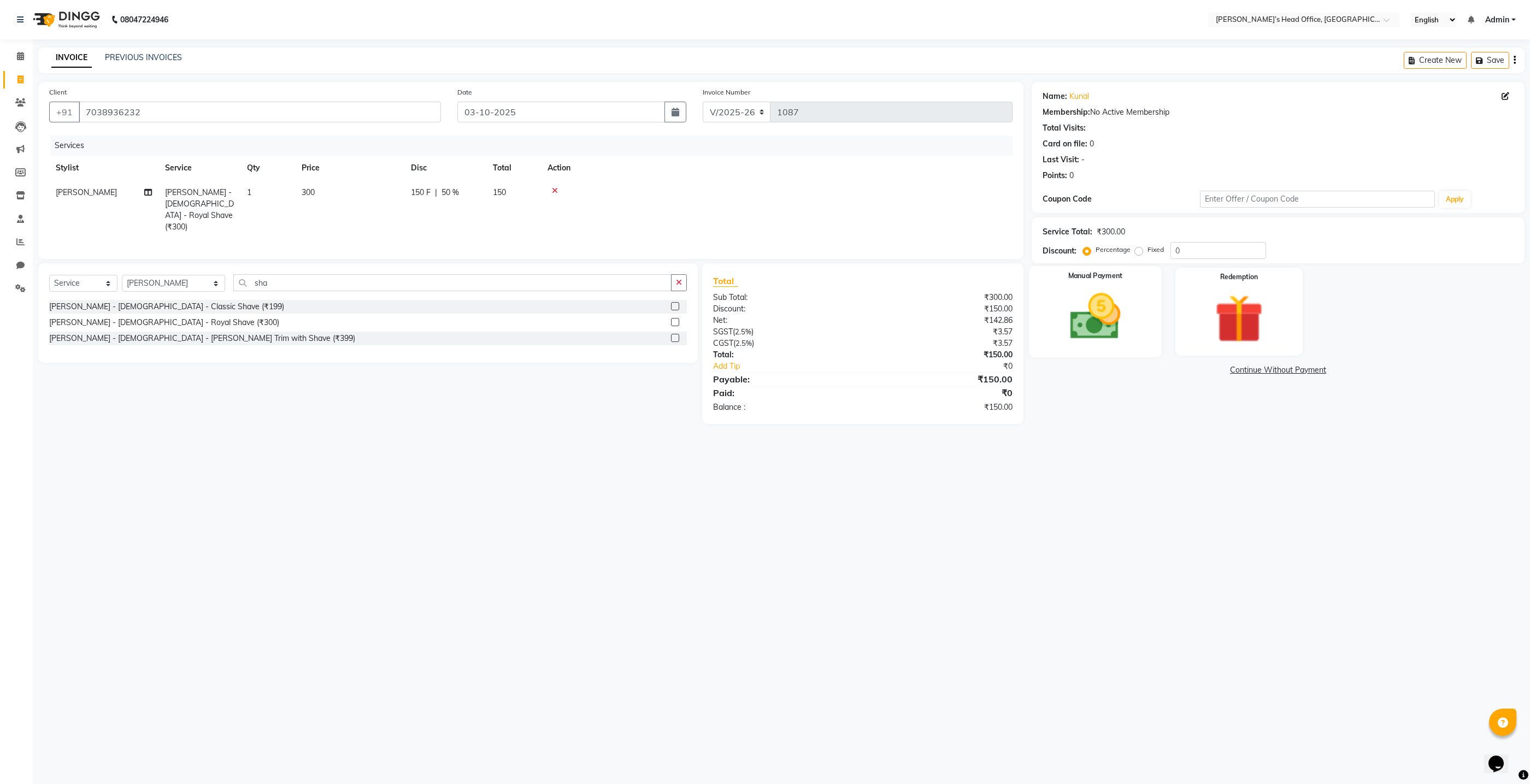
click at [1083, 337] on img at bounding box center [1096, 317] width 82 height 58
click at [1245, 372] on span "GPay" at bounding box center [1247, 371] width 23 height 12
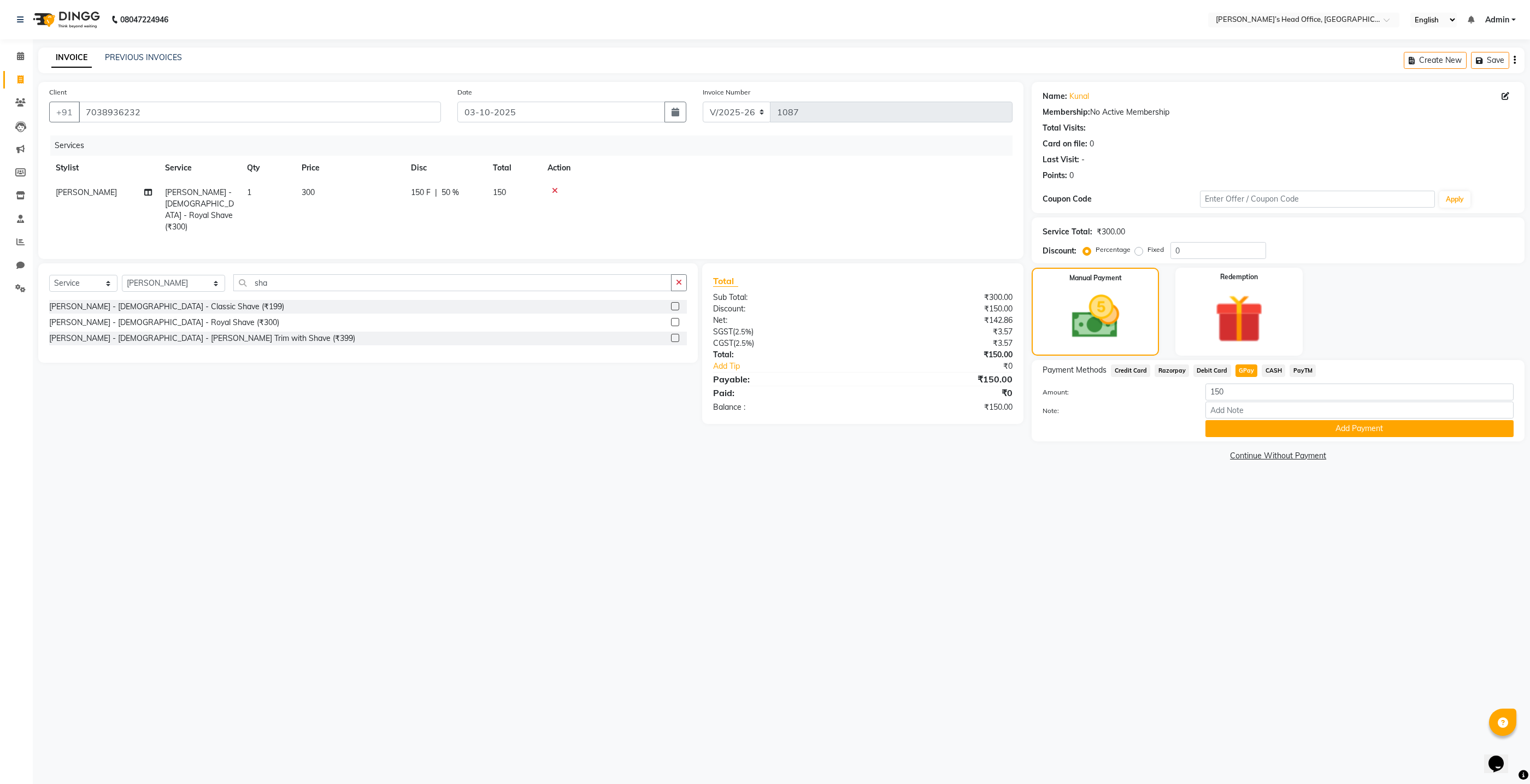
click at [1243, 437] on div "Payment Methods Credit Card Razorpay Debit Card GPay CASH PayTM Amount: 150 Not…" at bounding box center [1278, 400] width 493 height 81
click at [1240, 428] on button "Add Payment" at bounding box center [1360, 428] width 308 height 17
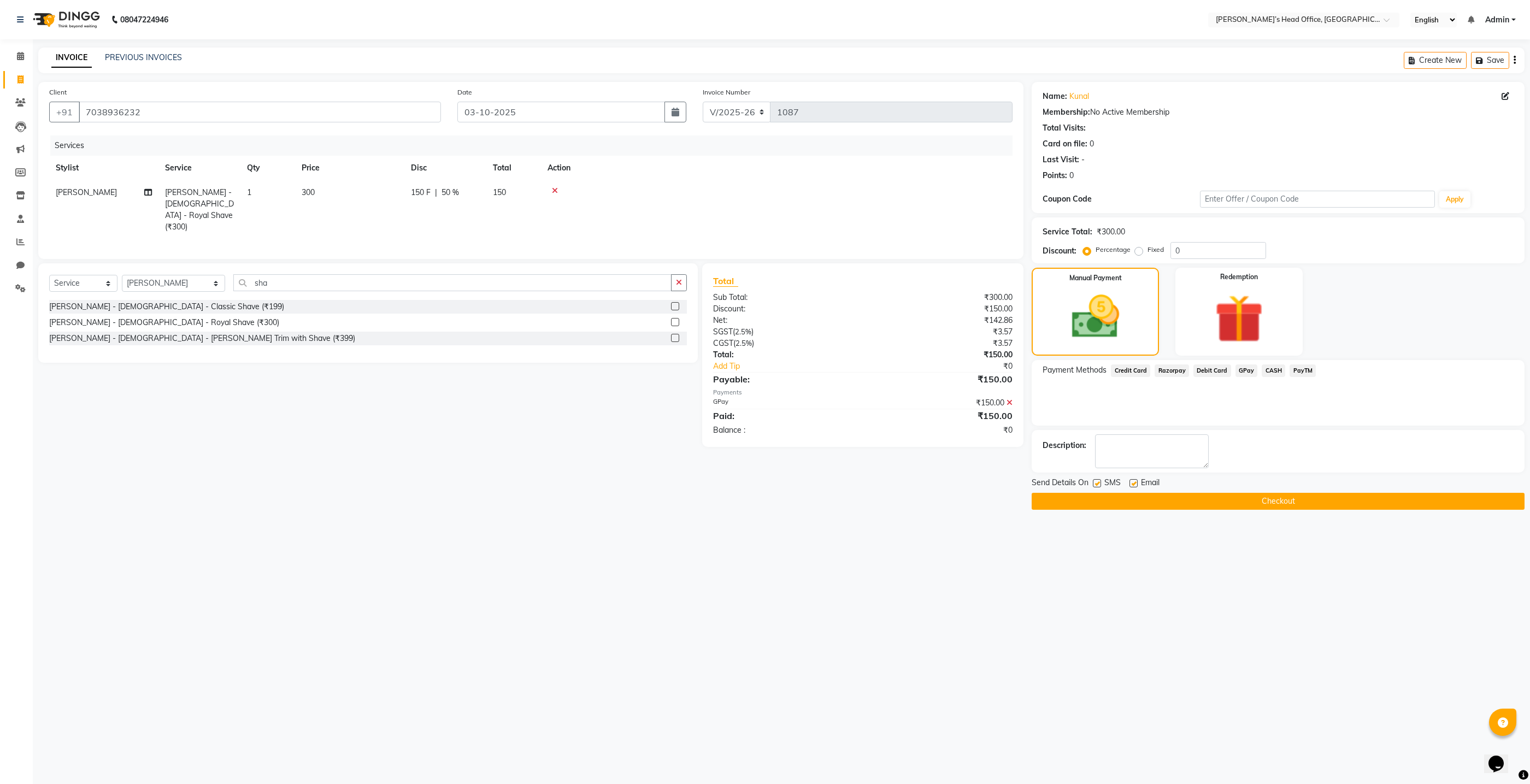
click at [1232, 502] on button "Checkout" at bounding box center [1278, 501] width 493 height 17
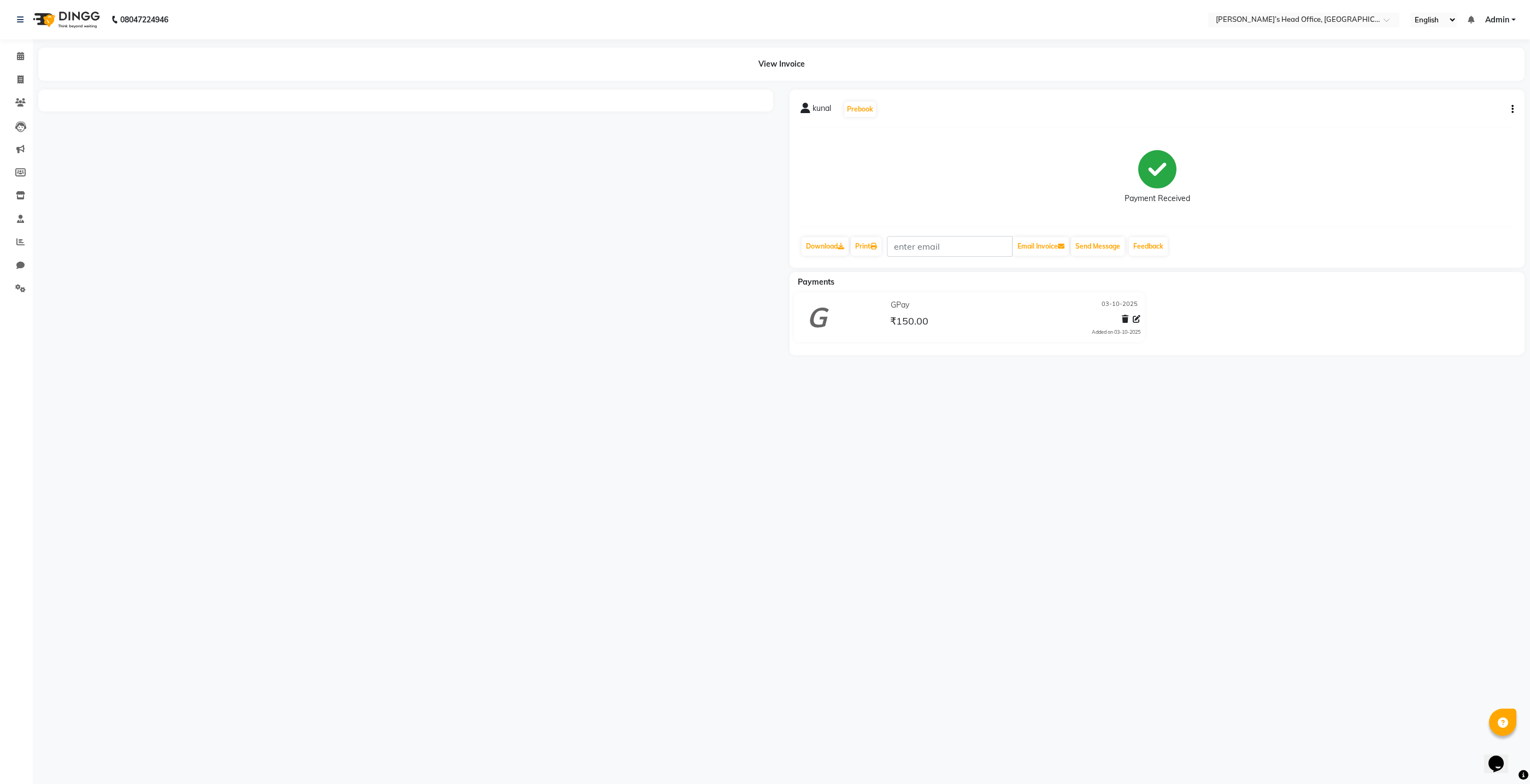
select select "en"
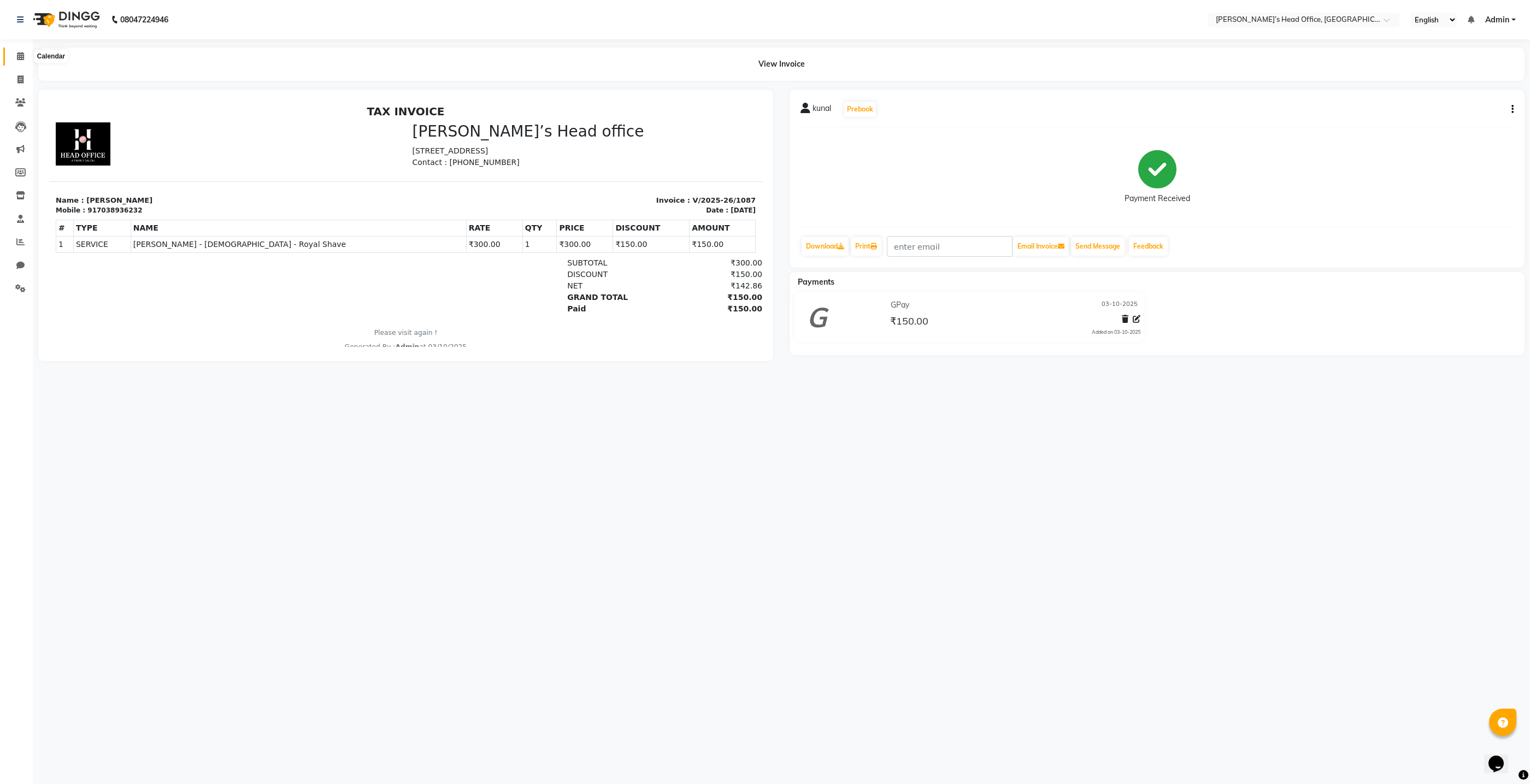
click at [21, 62] on span at bounding box center [20, 56] width 19 height 12
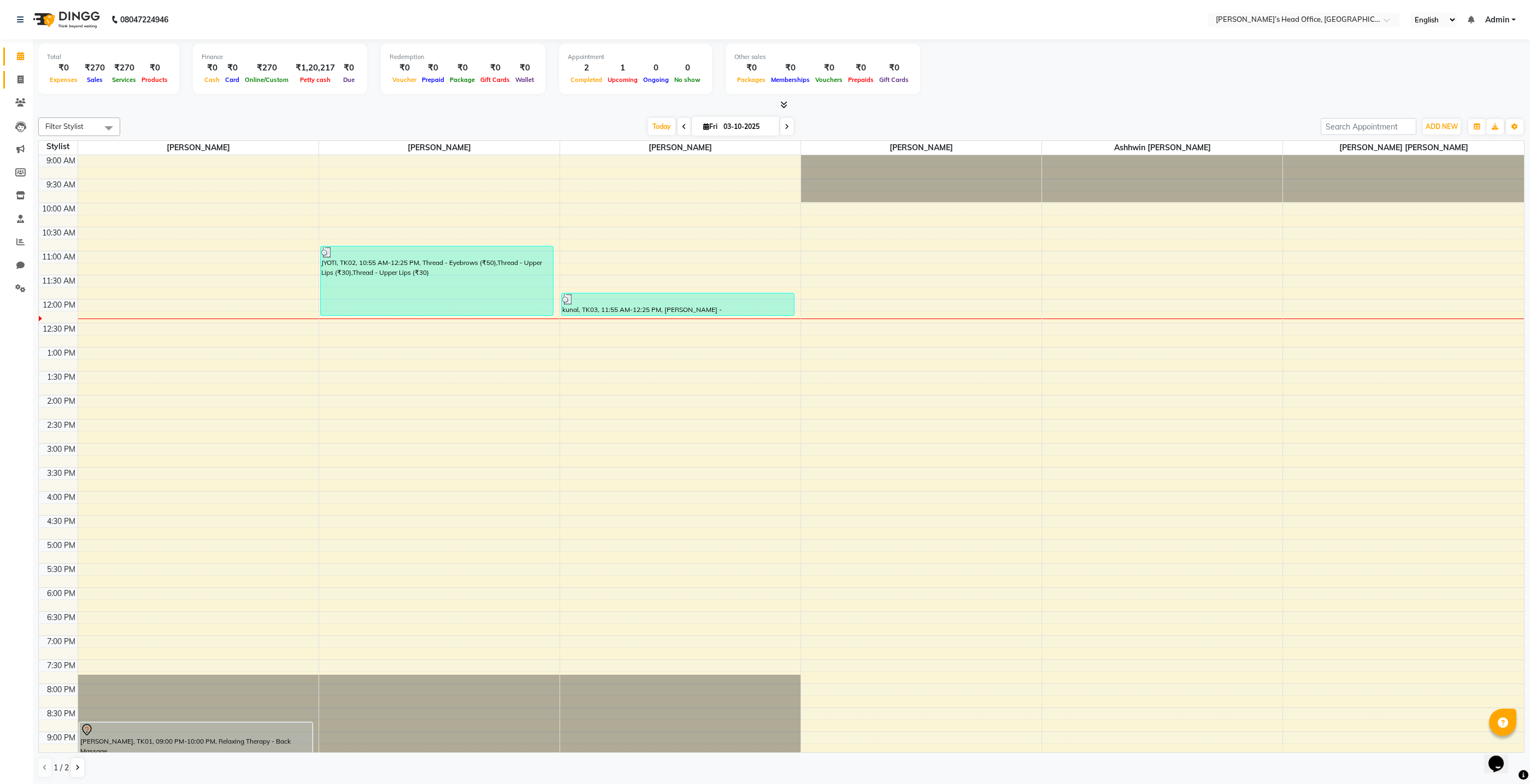
click at [21, 80] on icon at bounding box center [20, 80] width 6 height 8
select select "service"
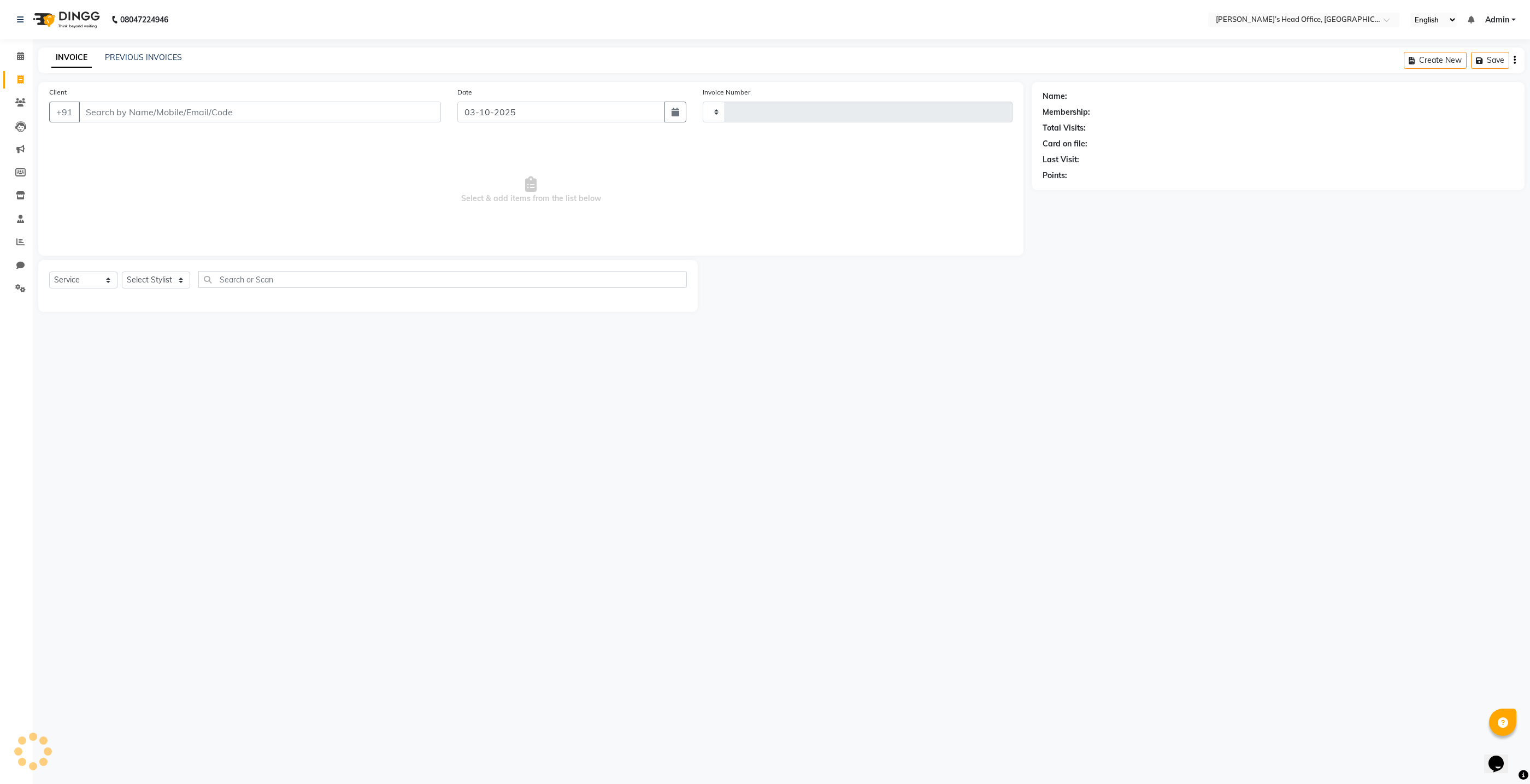
type input "1088"
select select "7682"
click at [148, 54] on link "PREVIOUS INVOICES" at bounding box center [144, 57] width 77 height 10
